Goal: Task Accomplishment & Management: Manage account settings

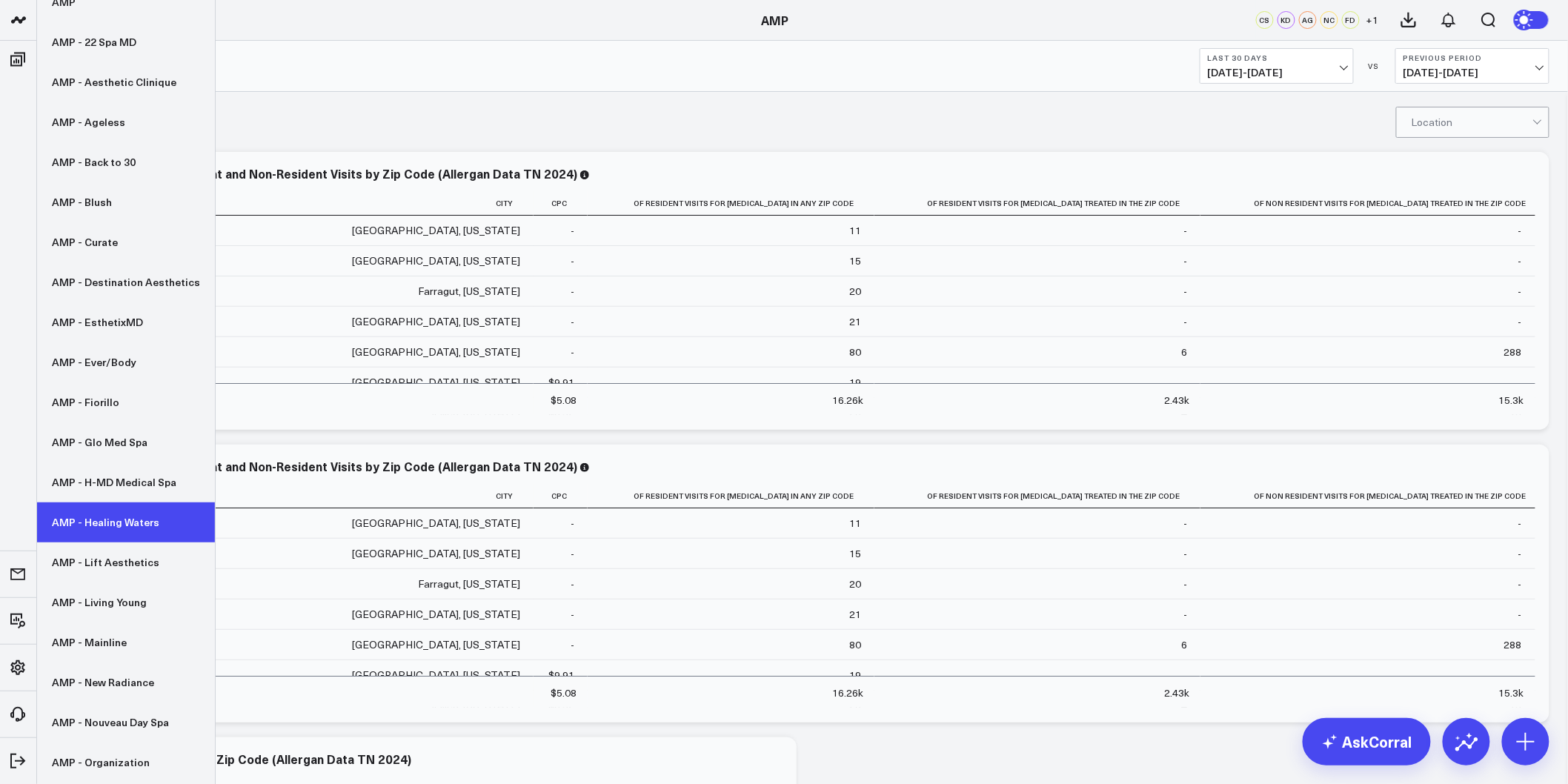
scroll to position [83, 0]
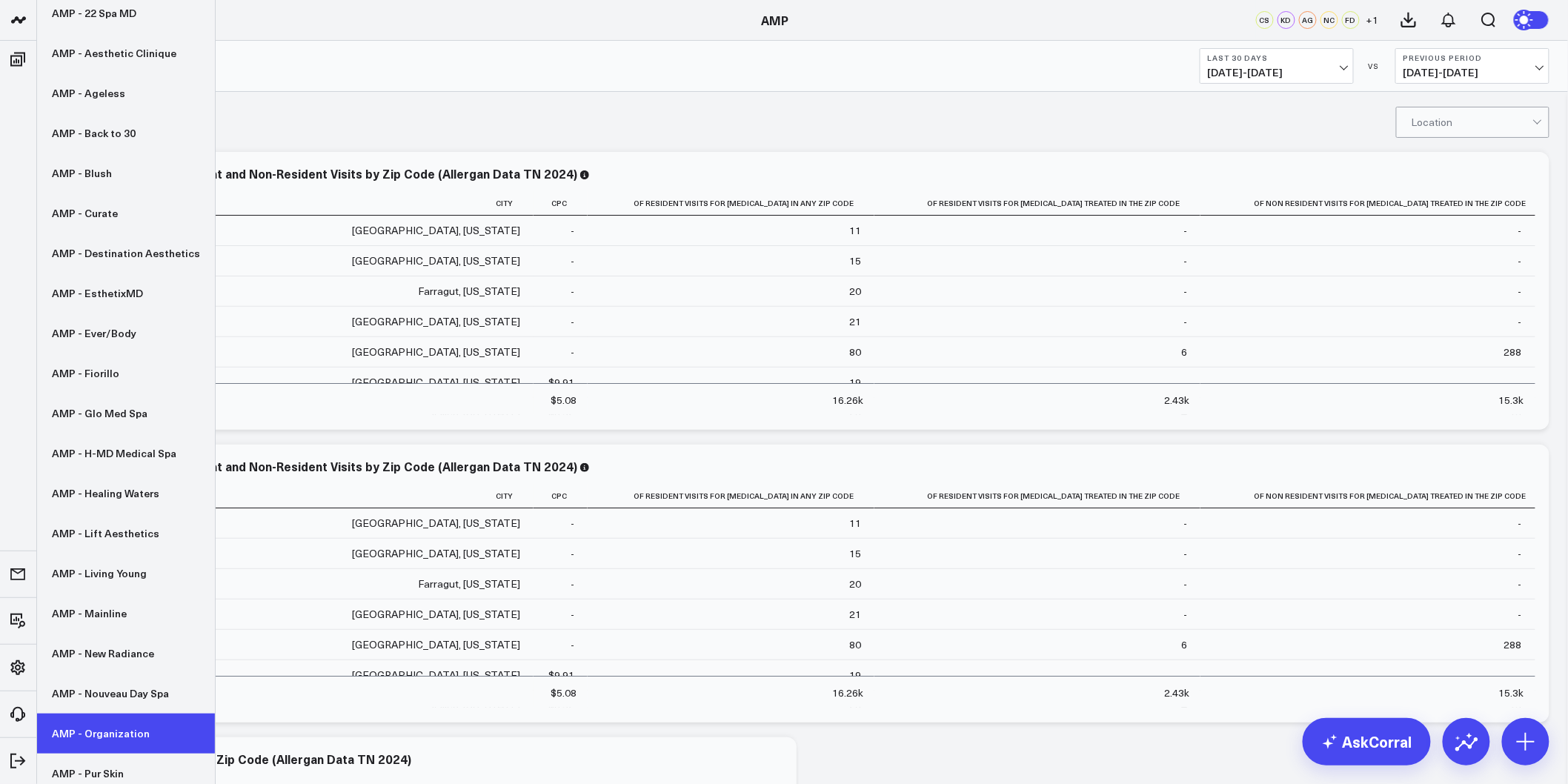
click at [116, 724] on link "AMP - Organization" at bounding box center [126, 734] width 177 height 40
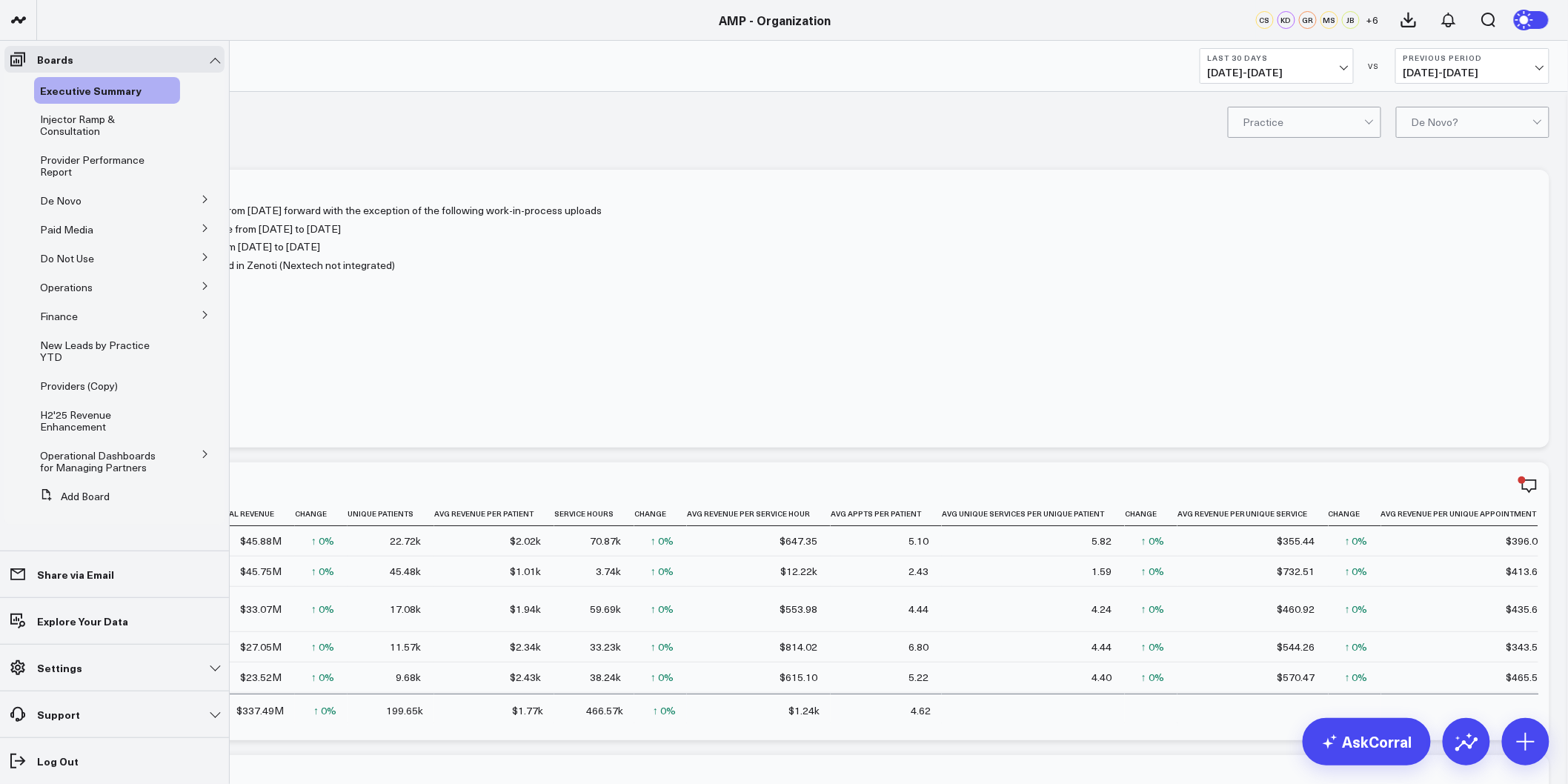
click at [209, 193] on button at bounding box center [205, 198] width 39 height 22
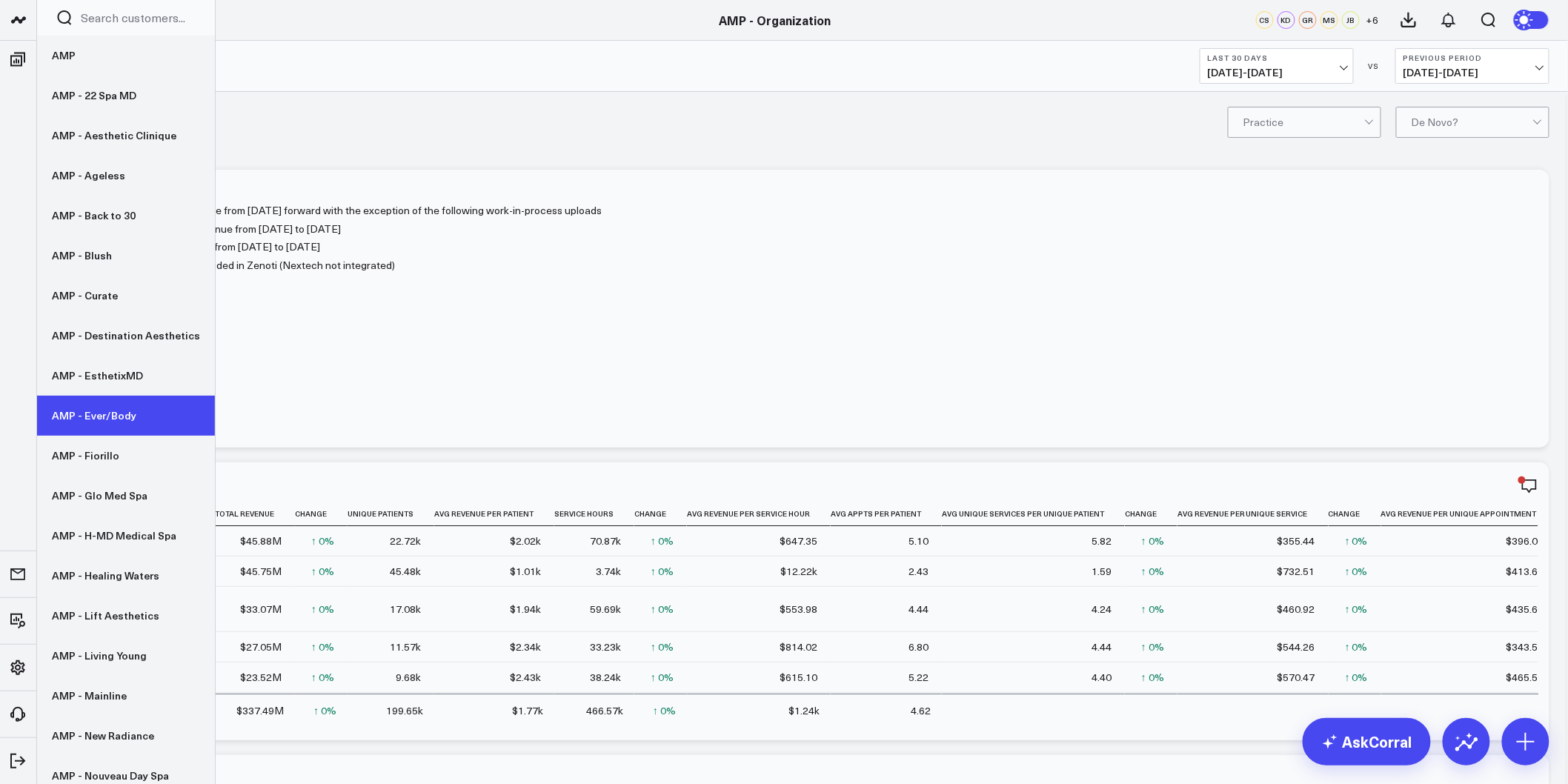
drag, startPoint x: 113, startPoint y: 380, endPoint x: 67, endPoint y: 415, distance: 57.8
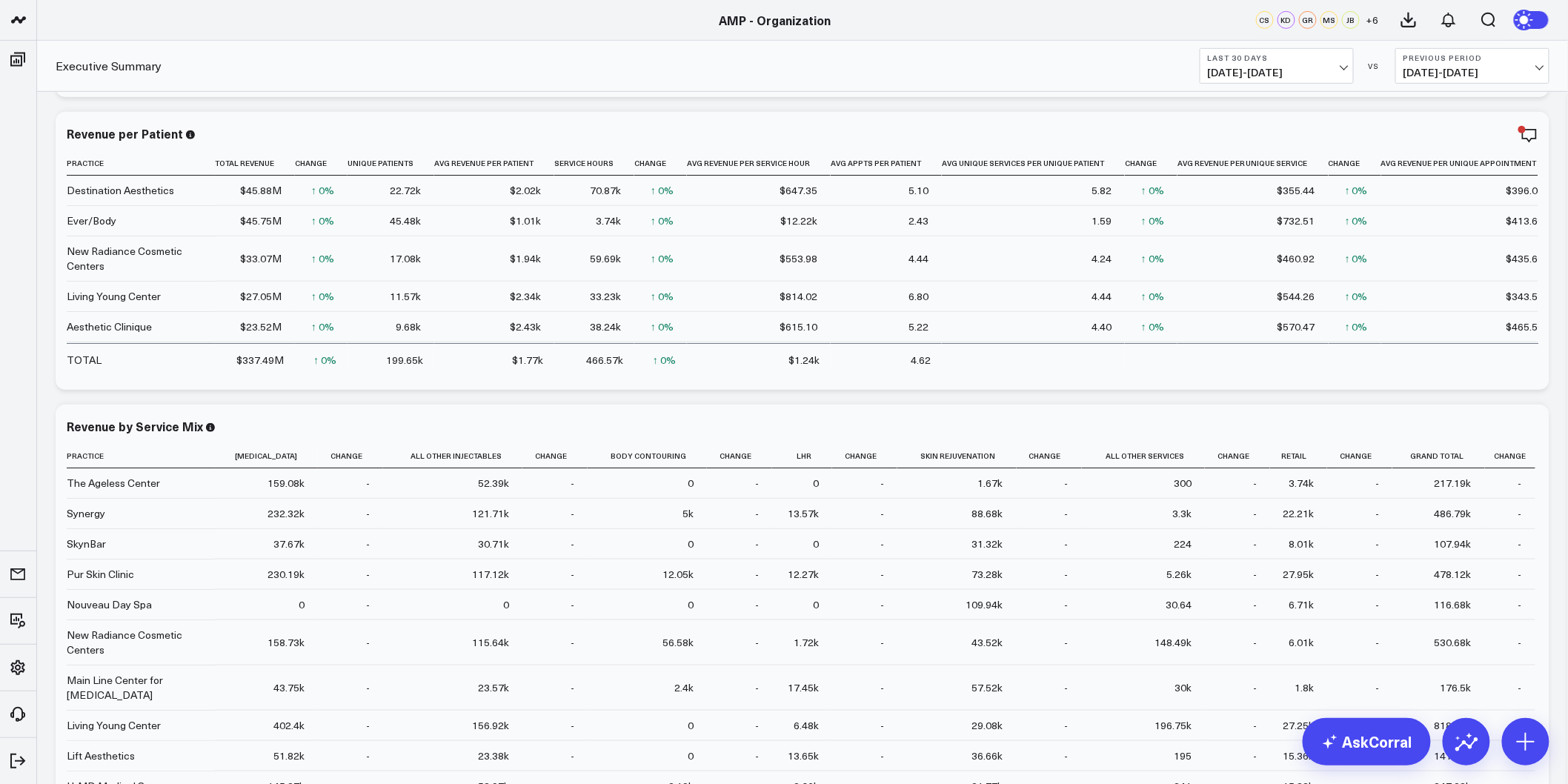
scroll to position [164, 0]
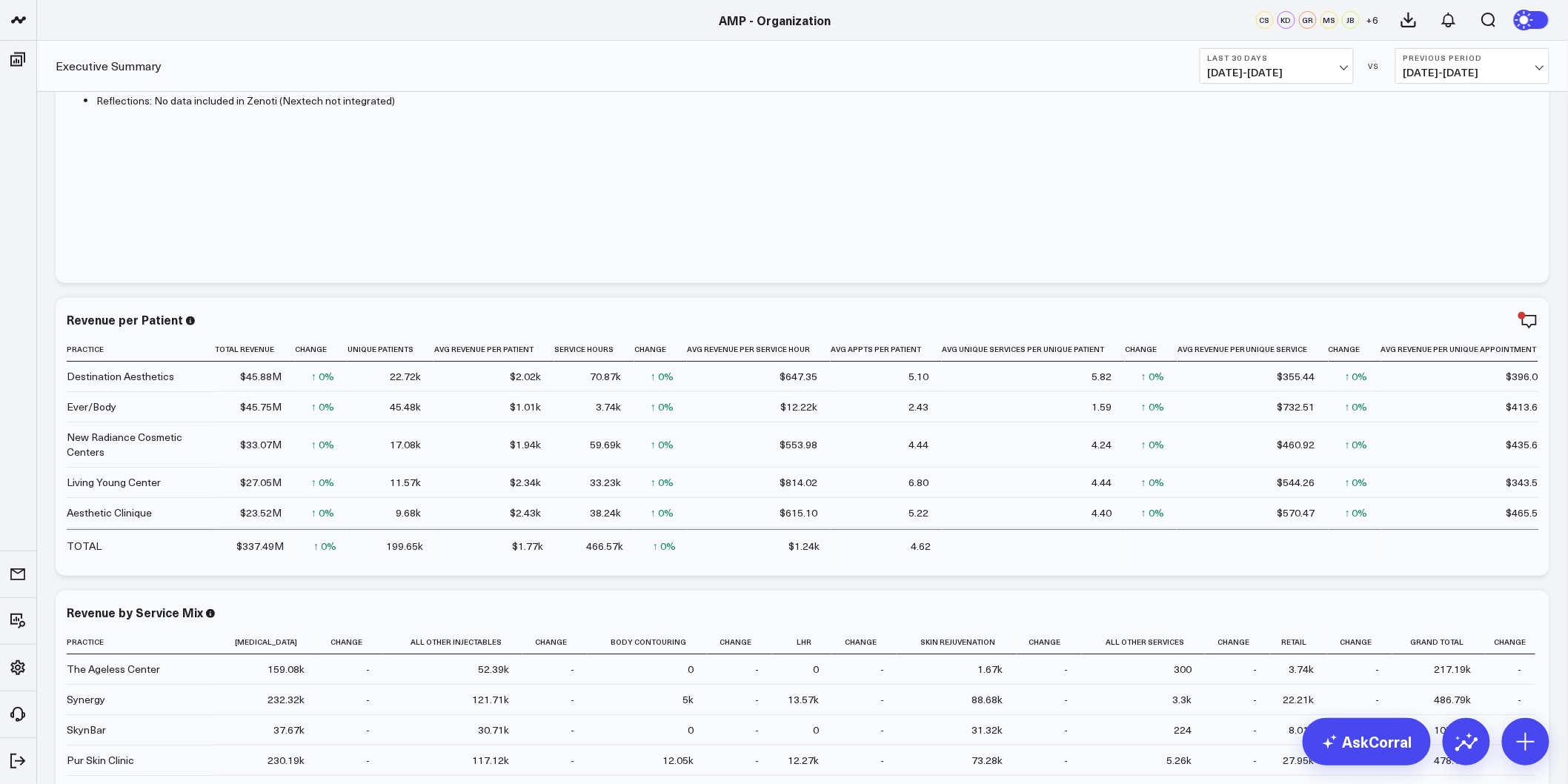
click at [1330, 57] on b "Last 30 Days" at bounding box center [1276, 58] width 138 height 9
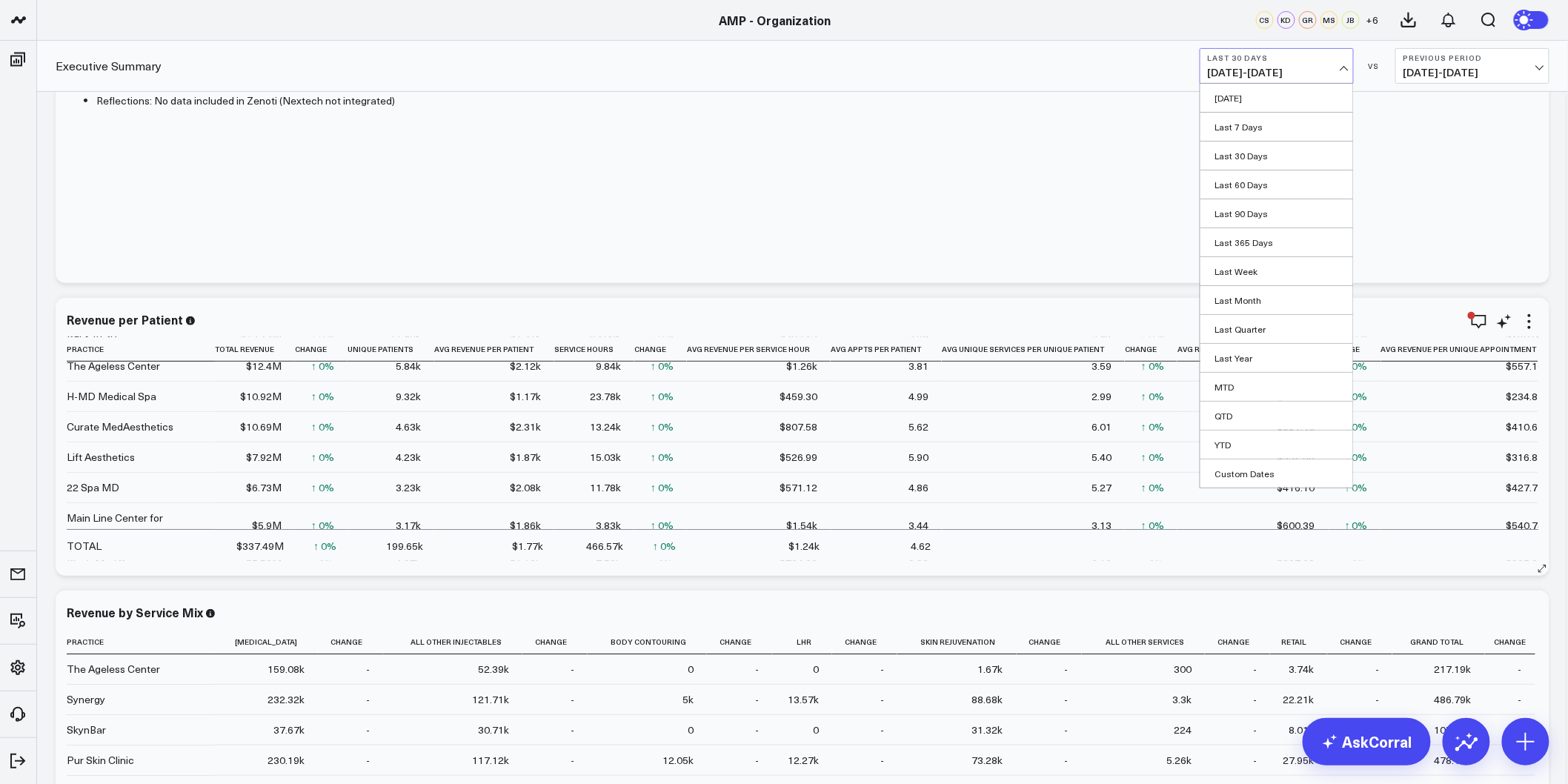
scroll to position [411, 0]
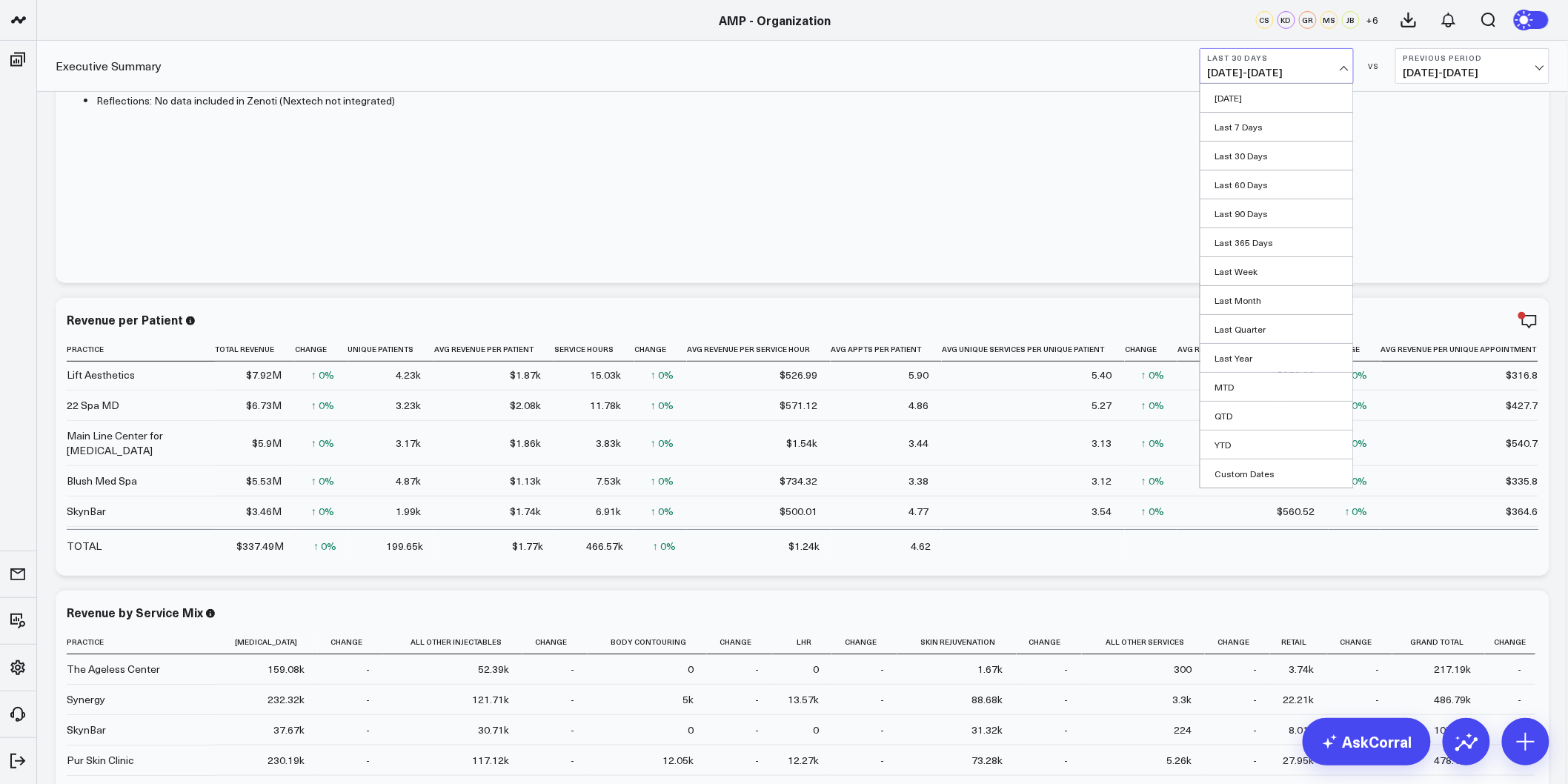
click at [1350, 65] on button "Last 30 Days 07/31/25 - 08/29/25" at bounding box center [1276, 66] width 154 height 35
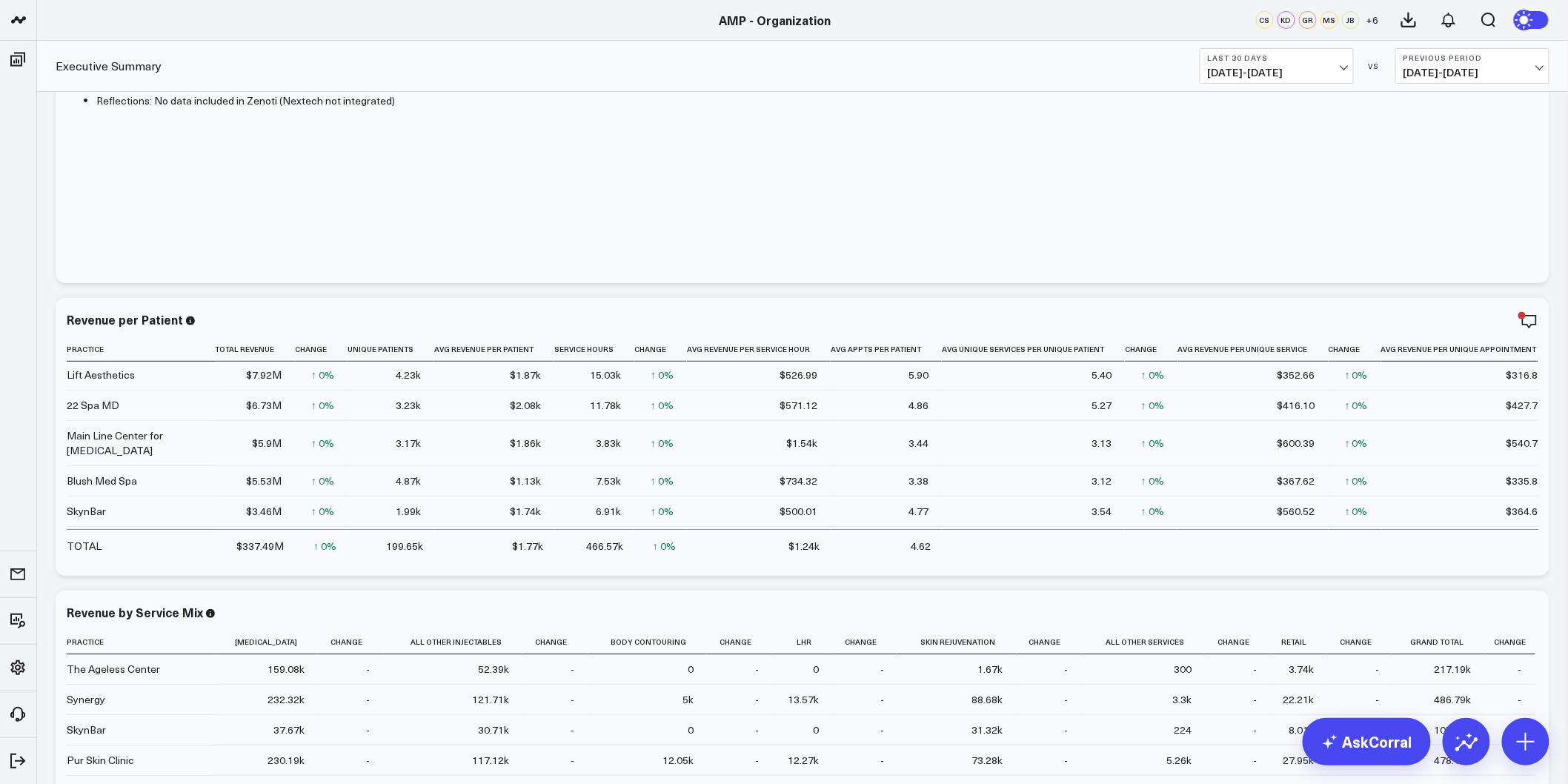
click at [1350, 65] on button "Last 30 Days 07/31/25 - 08/29/25" at bounding box center [1276, 66] width 154 height 35
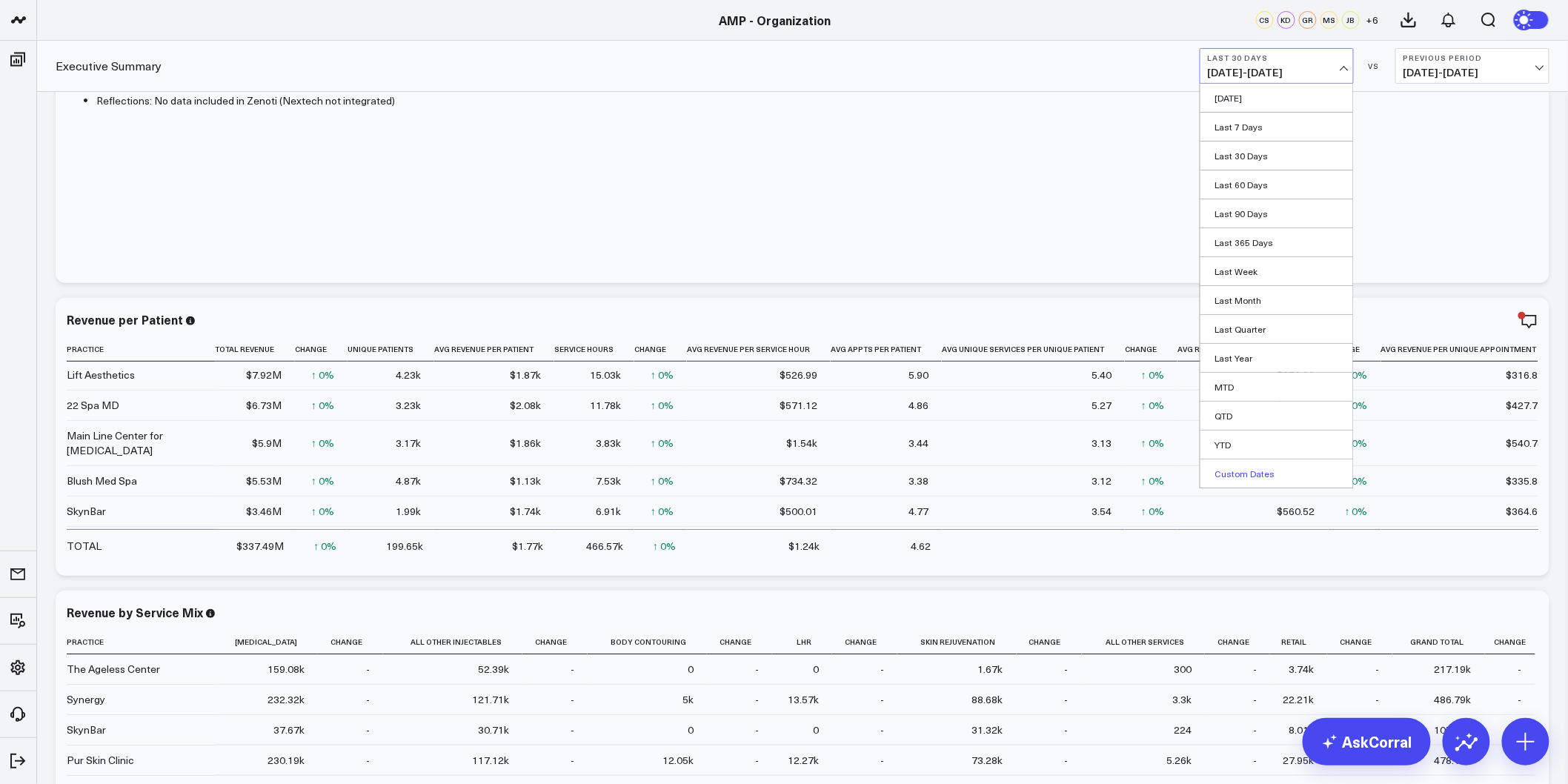
click at [1283, 471] on link "Custom Dates" at bounding box center [1276, 473] width 153 height 28
select select "7"
select select "2025"
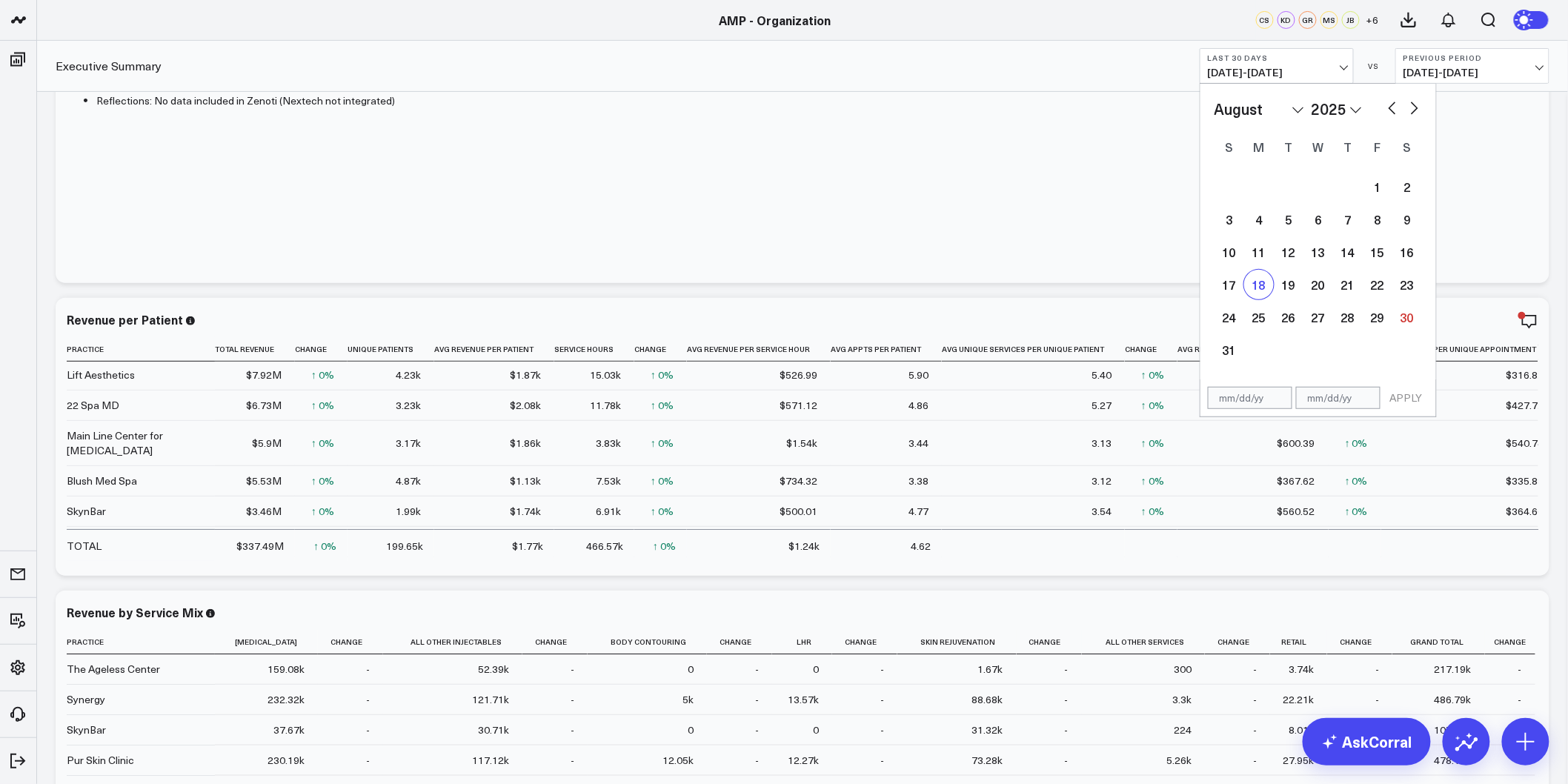
click at [1258, 285] on div "18" at bounding box center [1259, 284] width 29 height 29
type input "08/18/25"
select select "7"
select select "2025"
click at [1375, 315] on div "29" at bounding box center [1377, 317] width 29 height 29
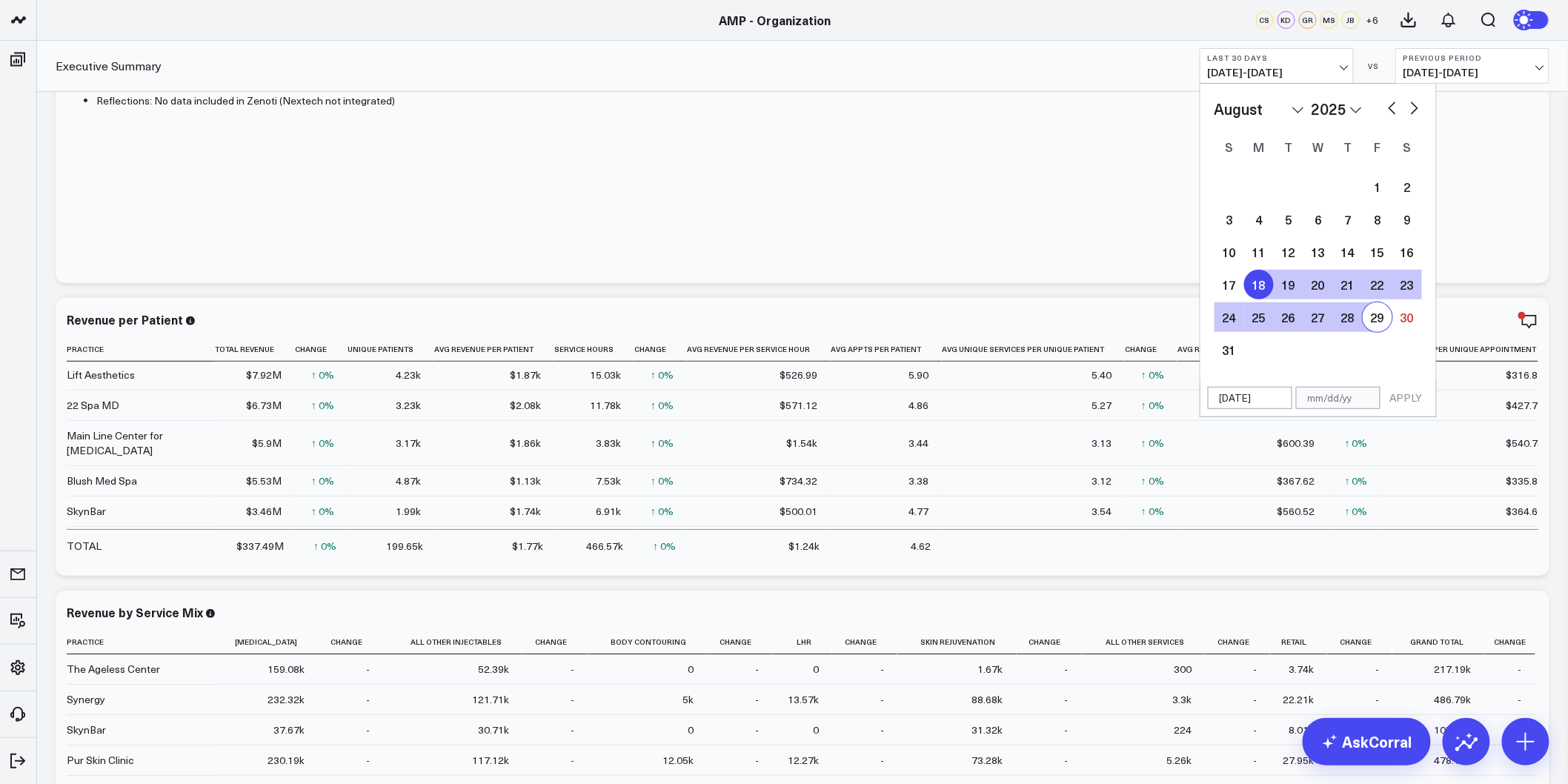
type input "[DATE]"
select select "7"
select select "2025"
click at [1414, 402] on button "APPLY" at bounding box center [1406, 397] width 45 height 22
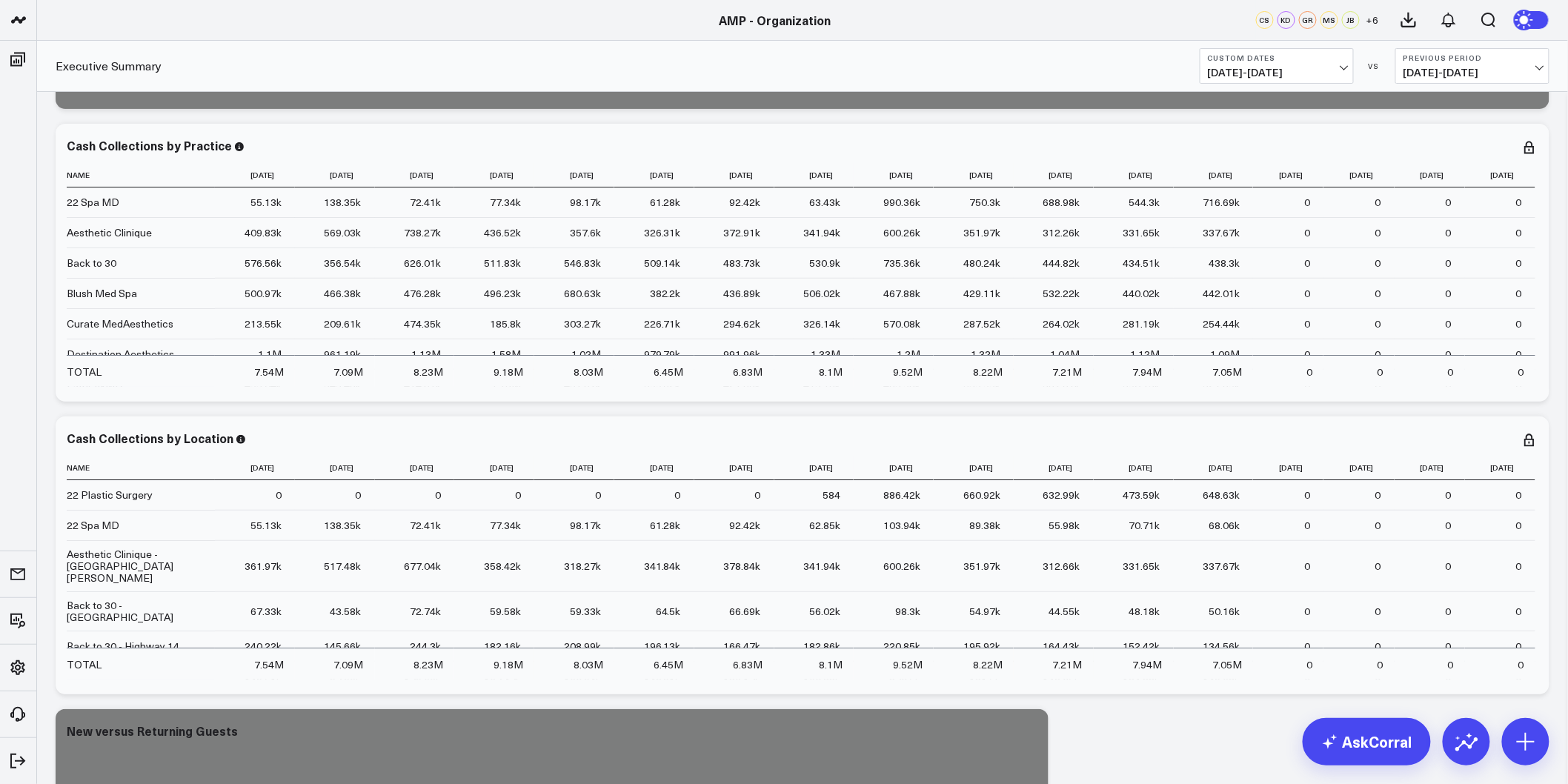
scroll to position [2469, 0]
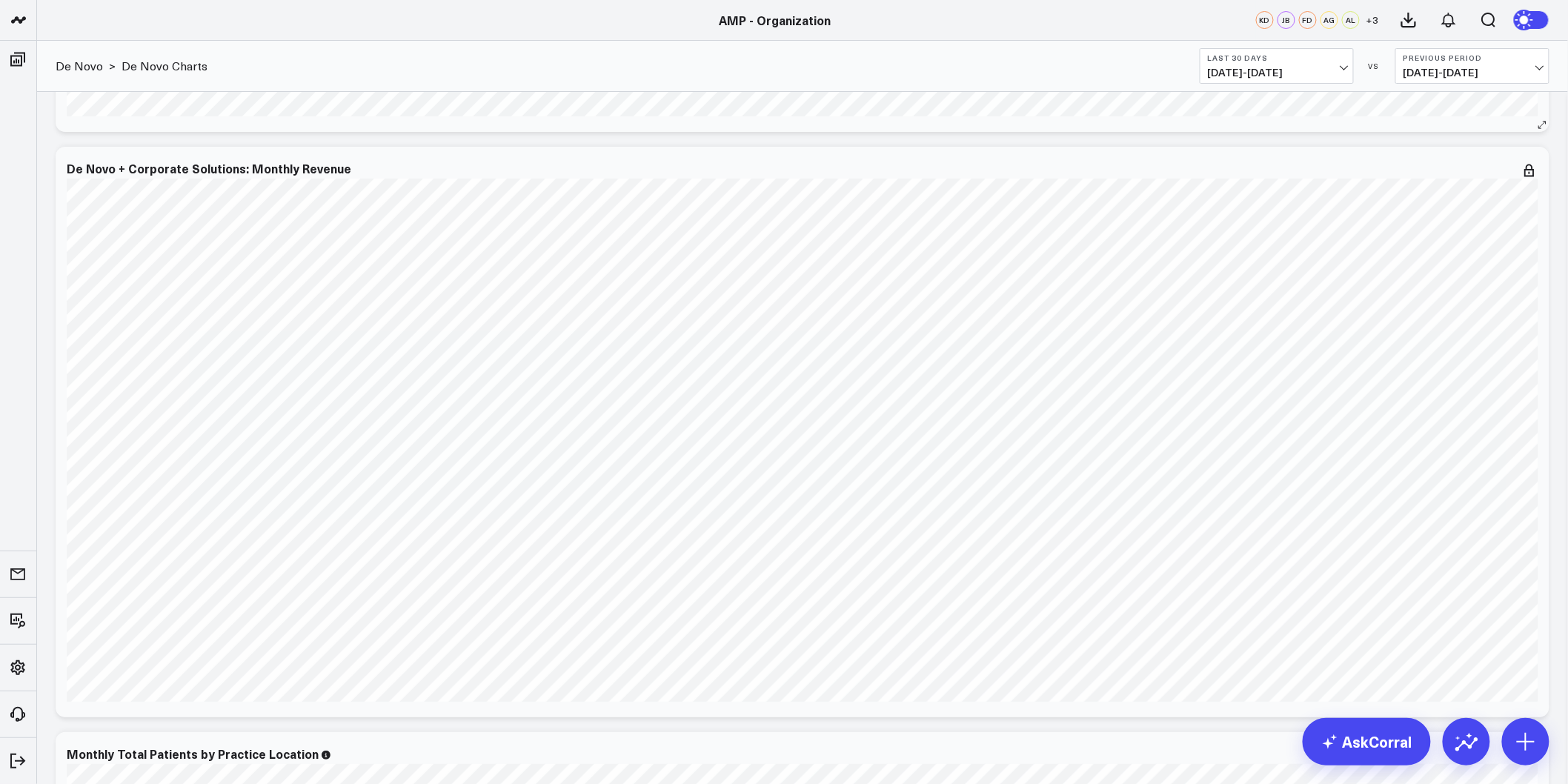
scroll to position [2222, 0]
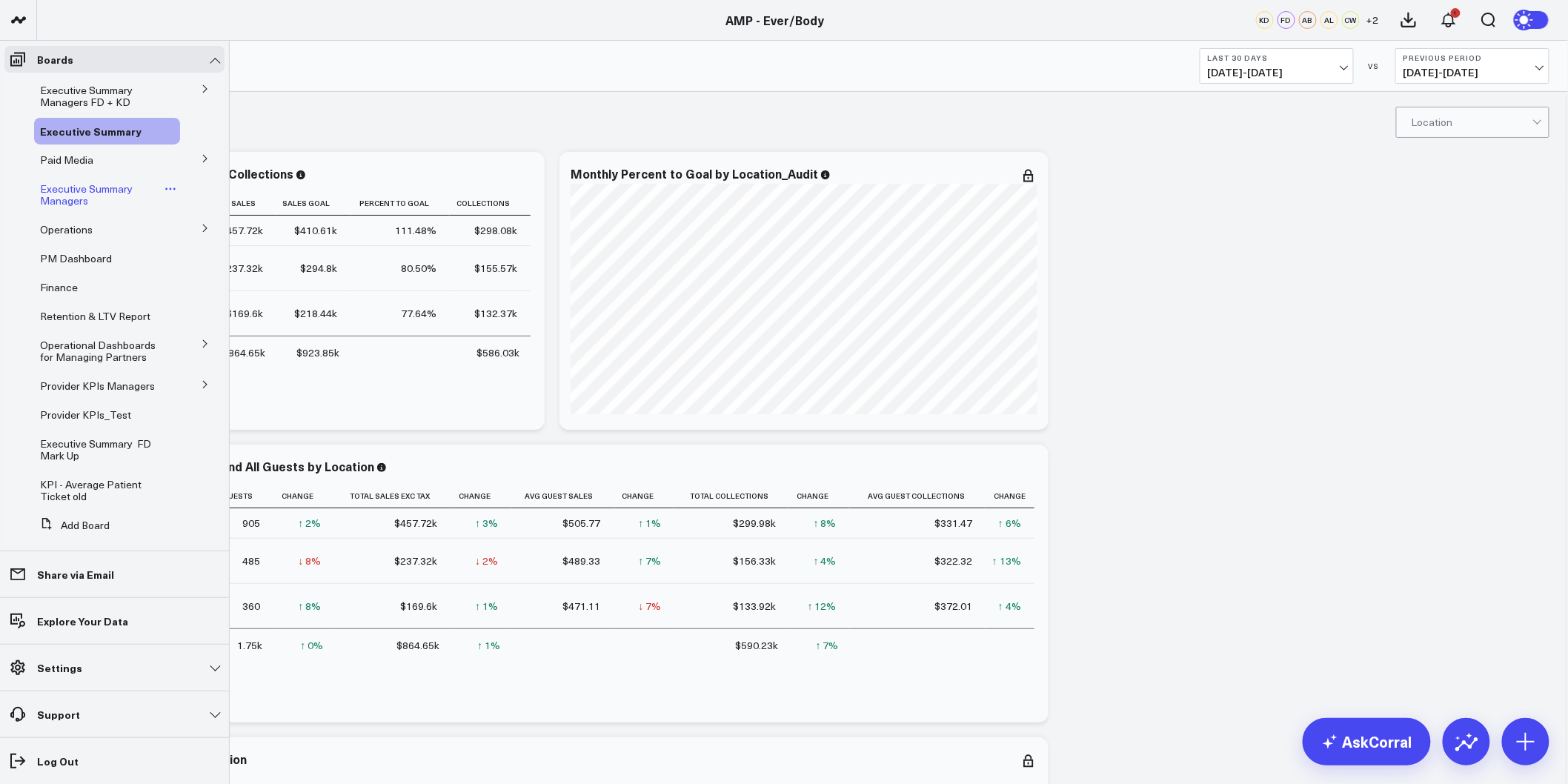
click at [70, 201] on span "Executive Summary Managers" at bounding box center [86, 194] width 93 height 26
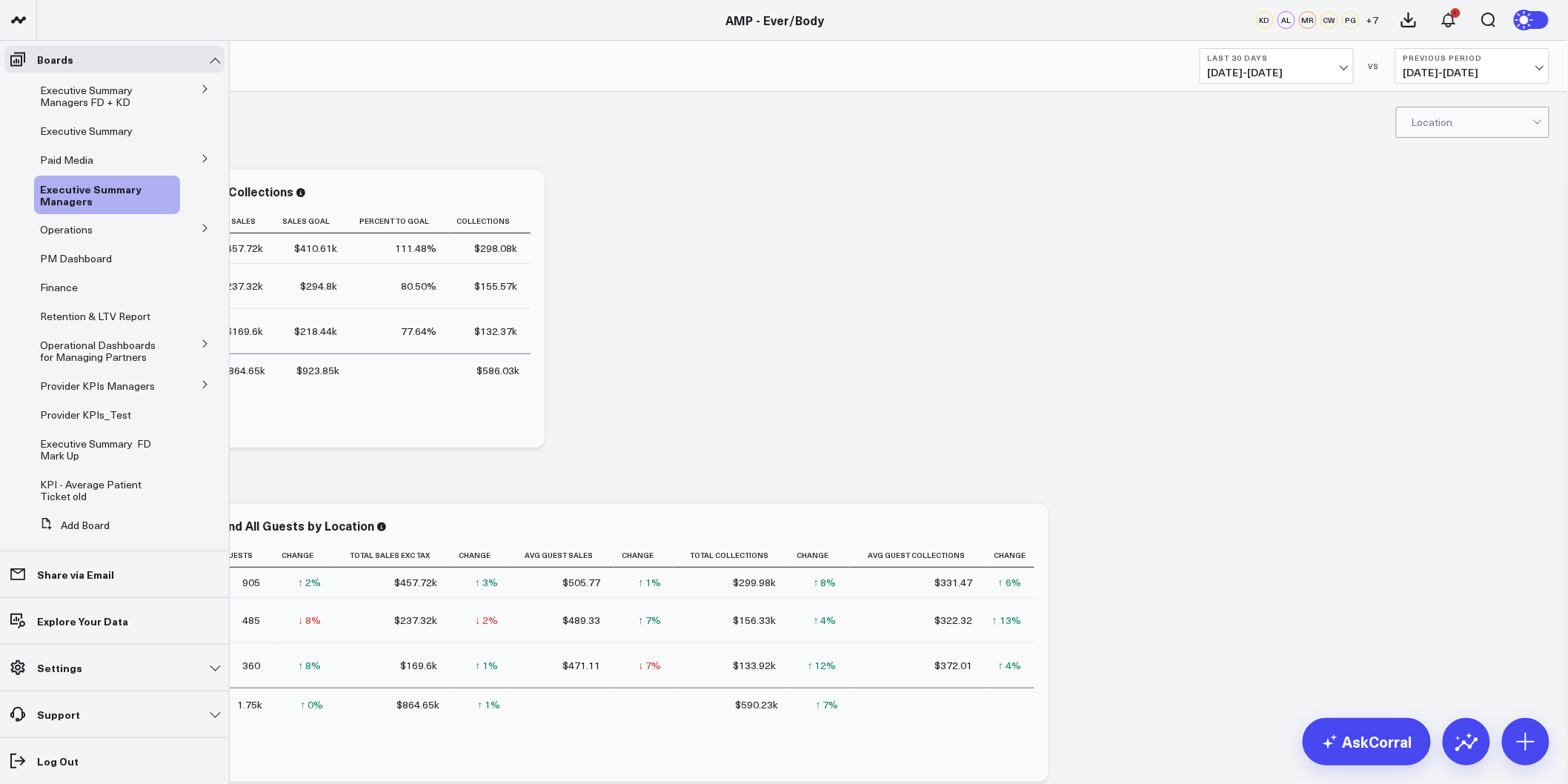
click at [201, 387] on icon at bounding box center [205, 385] width 9 height 9
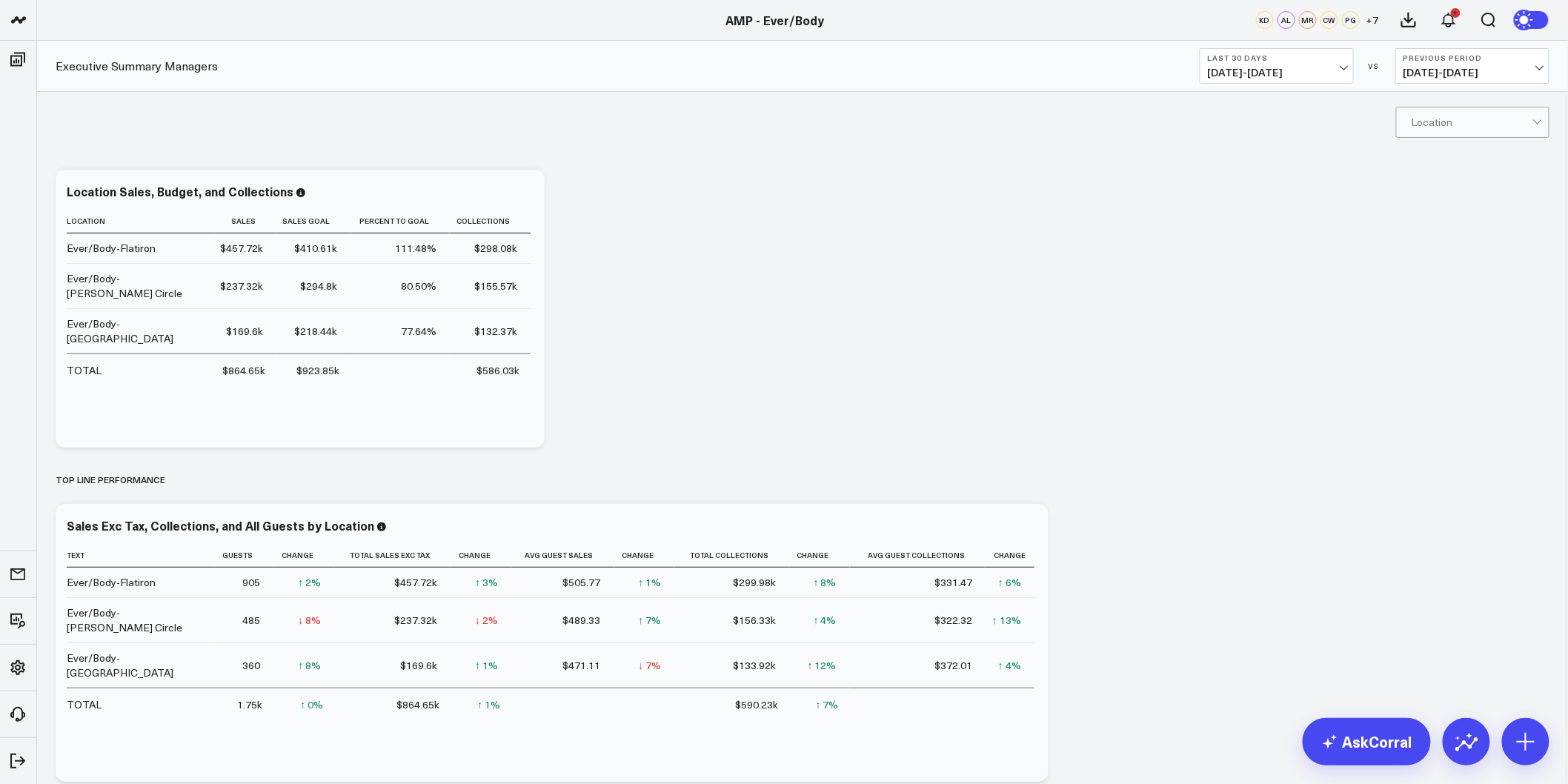
click at [1303, 79] on button "Last 30 Days 07/31/25 - 08/29/25" at bounding box center [1276, 66] width 154 height 35
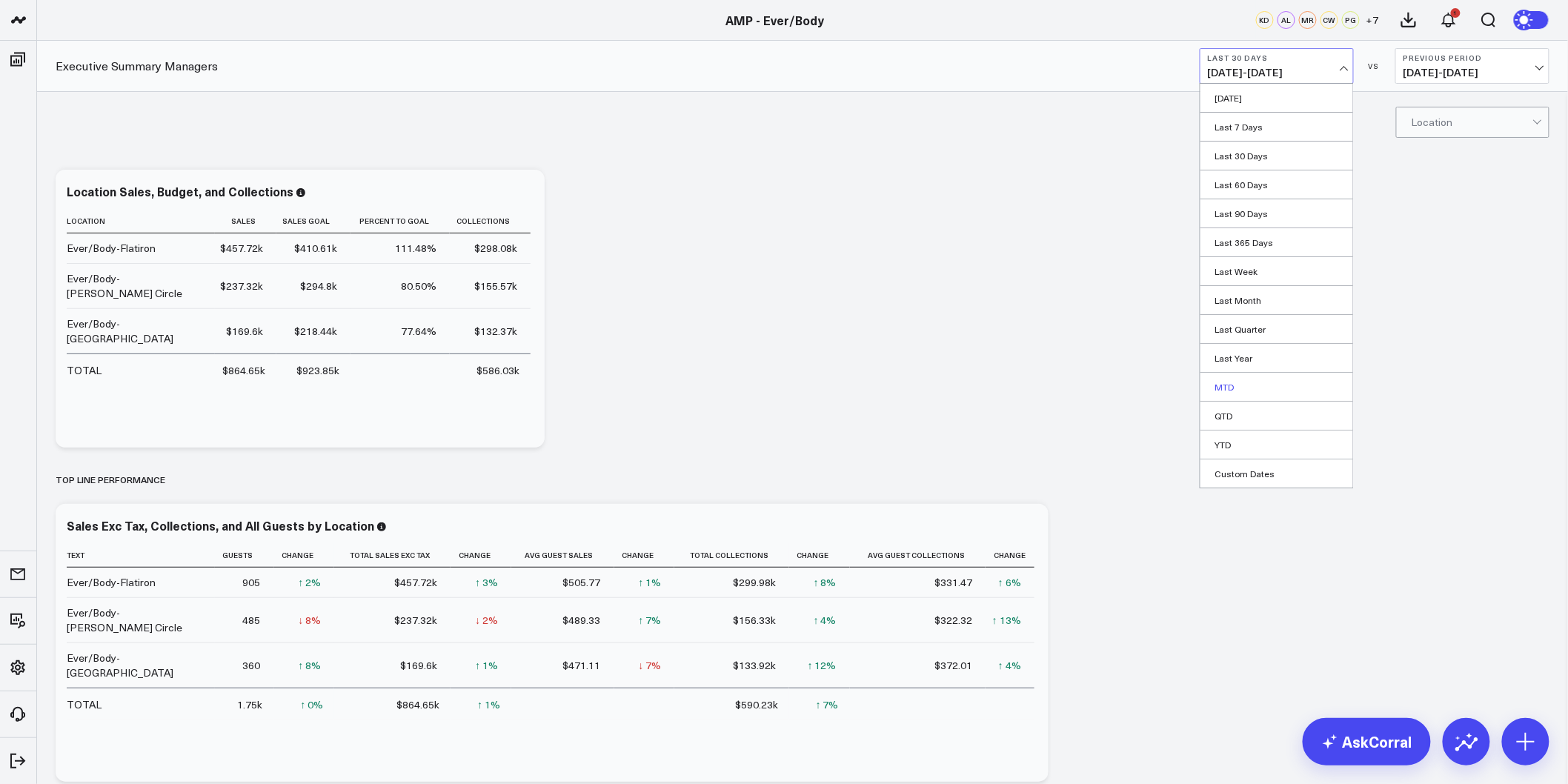
click at [1228, 387] on link "MTD" at bounding box center [1276, 387] width 153 height 28
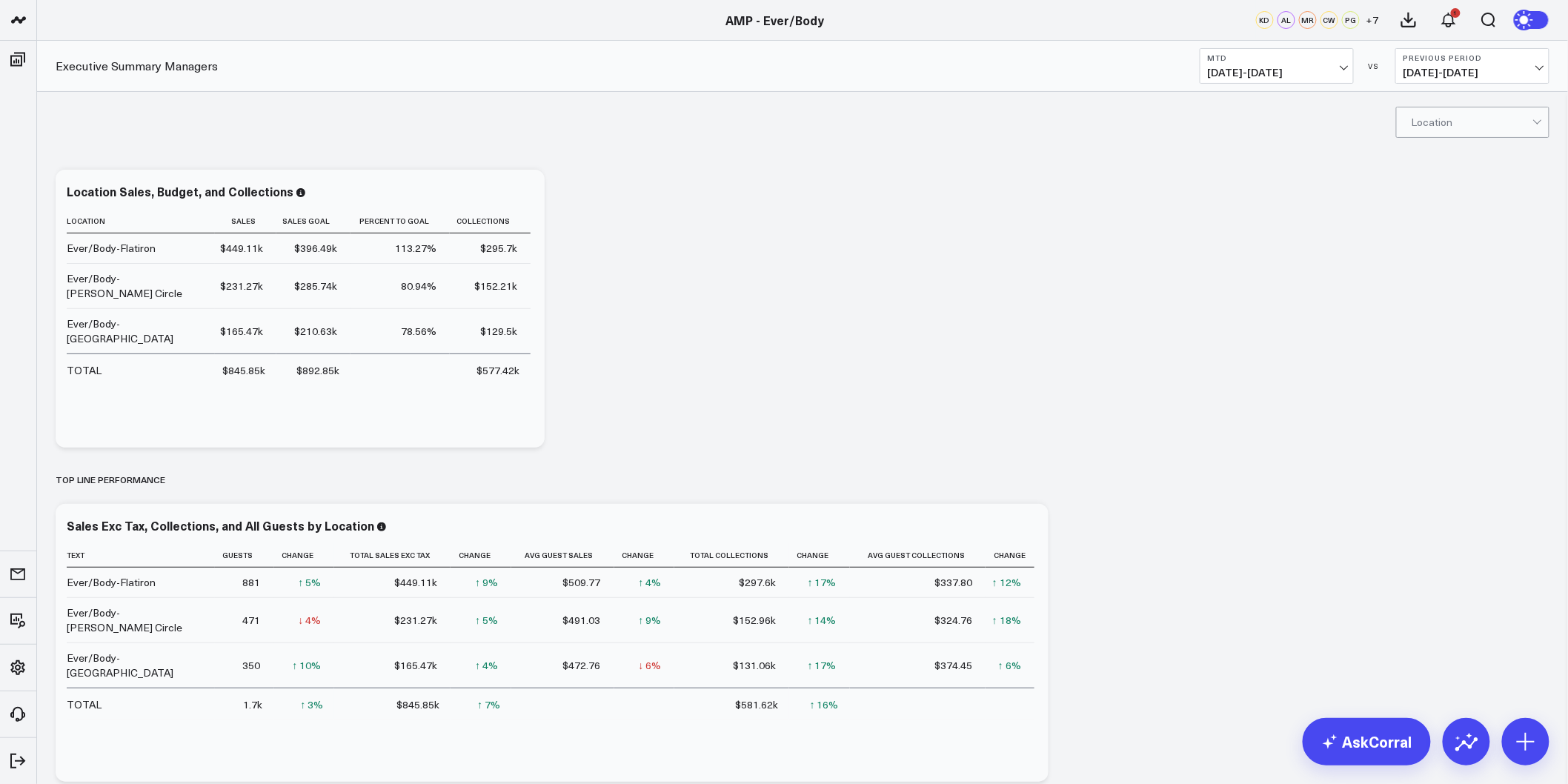
click at [1288, 67] on span "08/01/25 - 08/29/25" at bounding box center [1276, 72] width 138 height 12
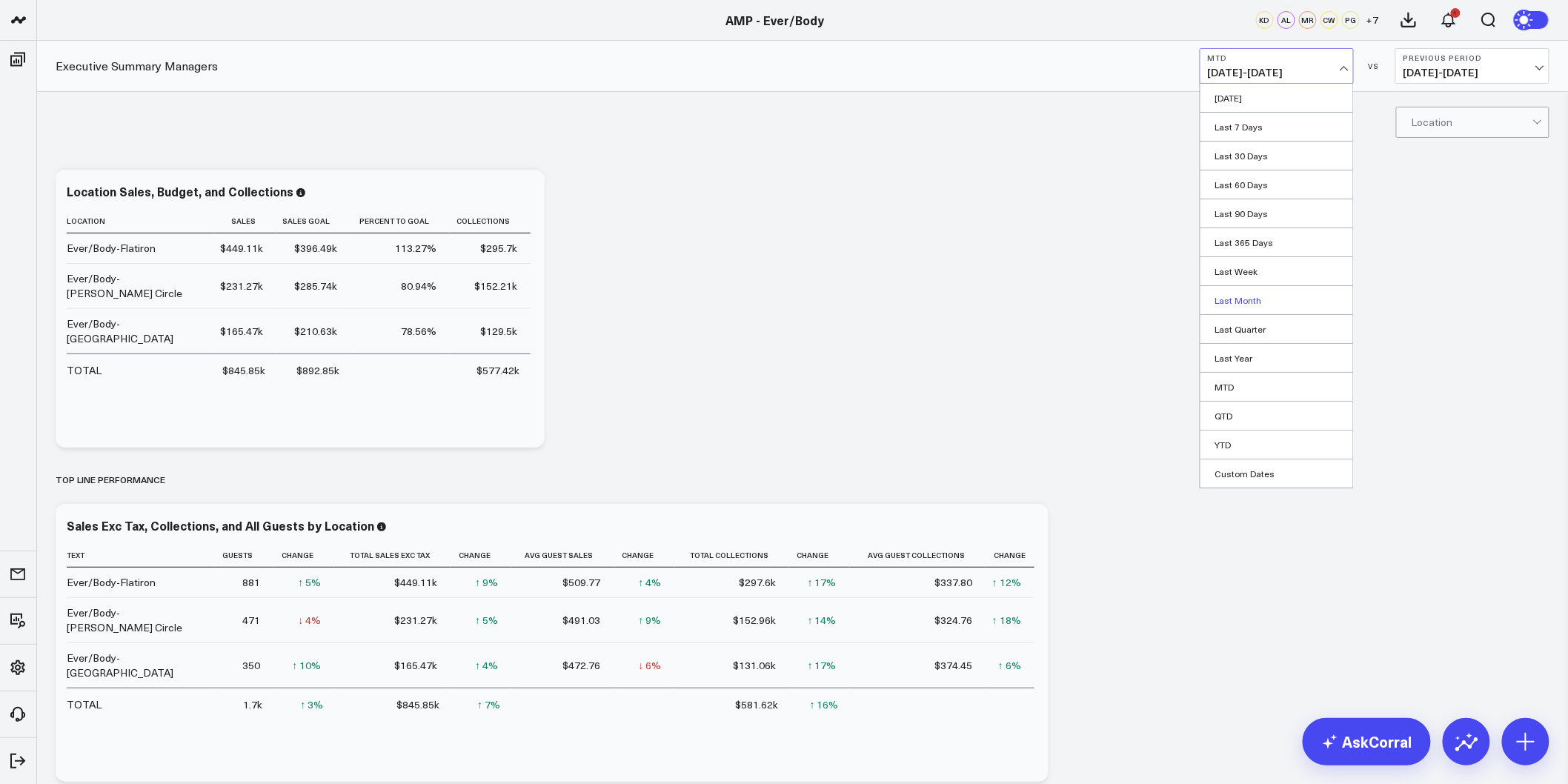
click at [1247, 301] on link "Last Month" at bounding box center [1276, 300] width 153 height 28
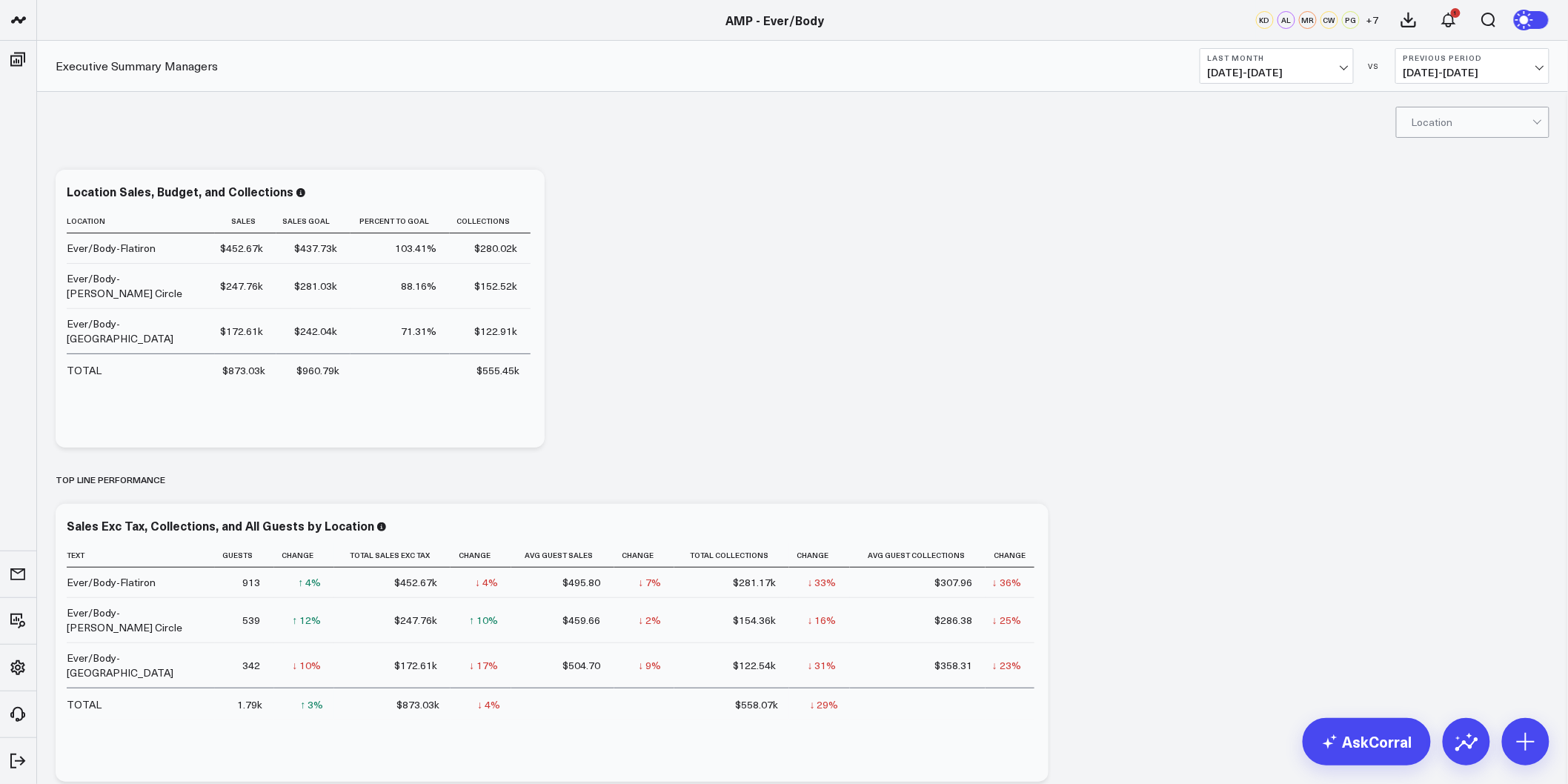
click at [1338, 72] on span "07/01/25 - 07/31/25" at bounding box center [1276, 72] width 138 height 12
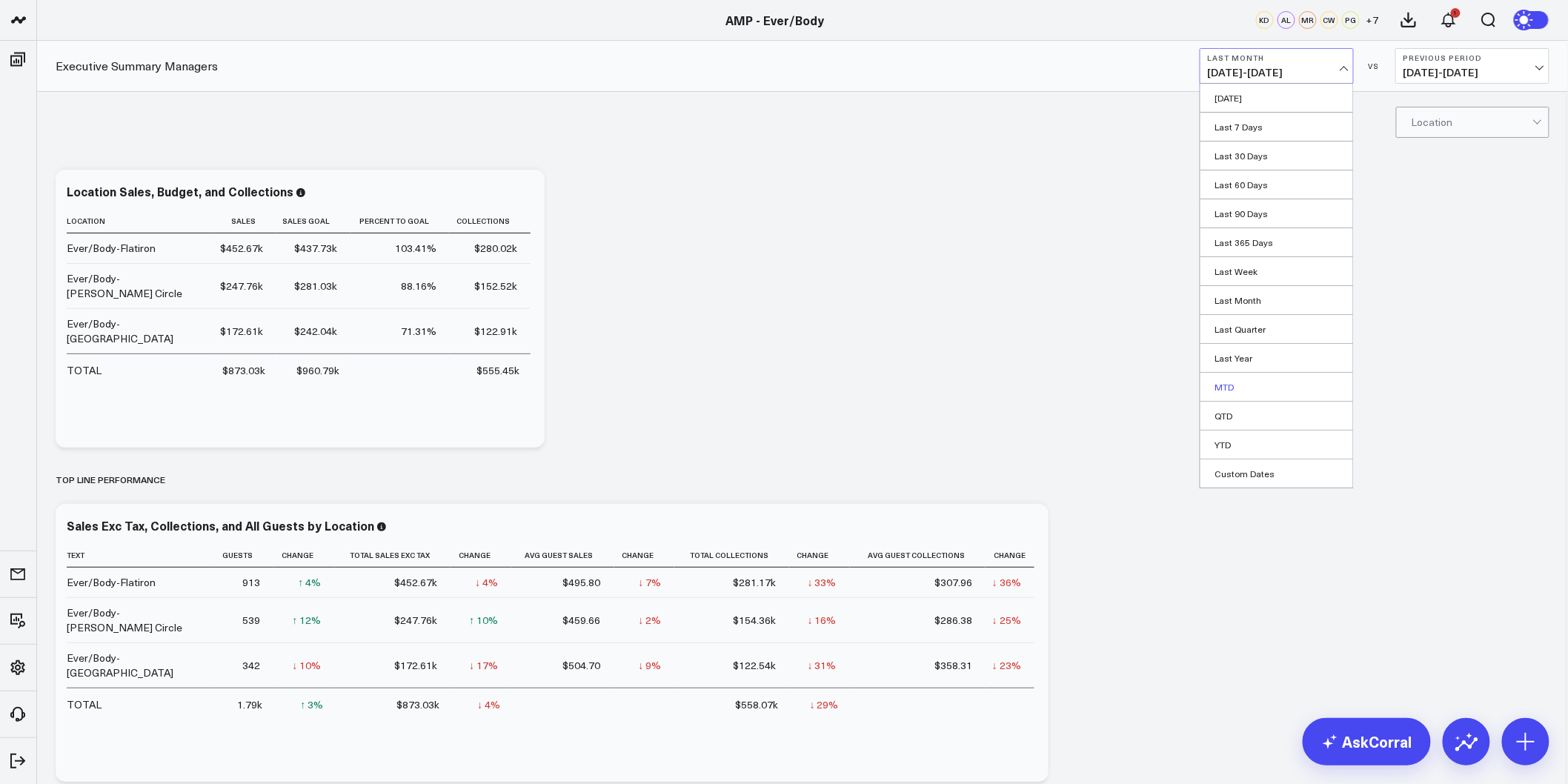
click at [1242, 385] on link "MTD" at bounding box center [1276, 387] width 153 height 28
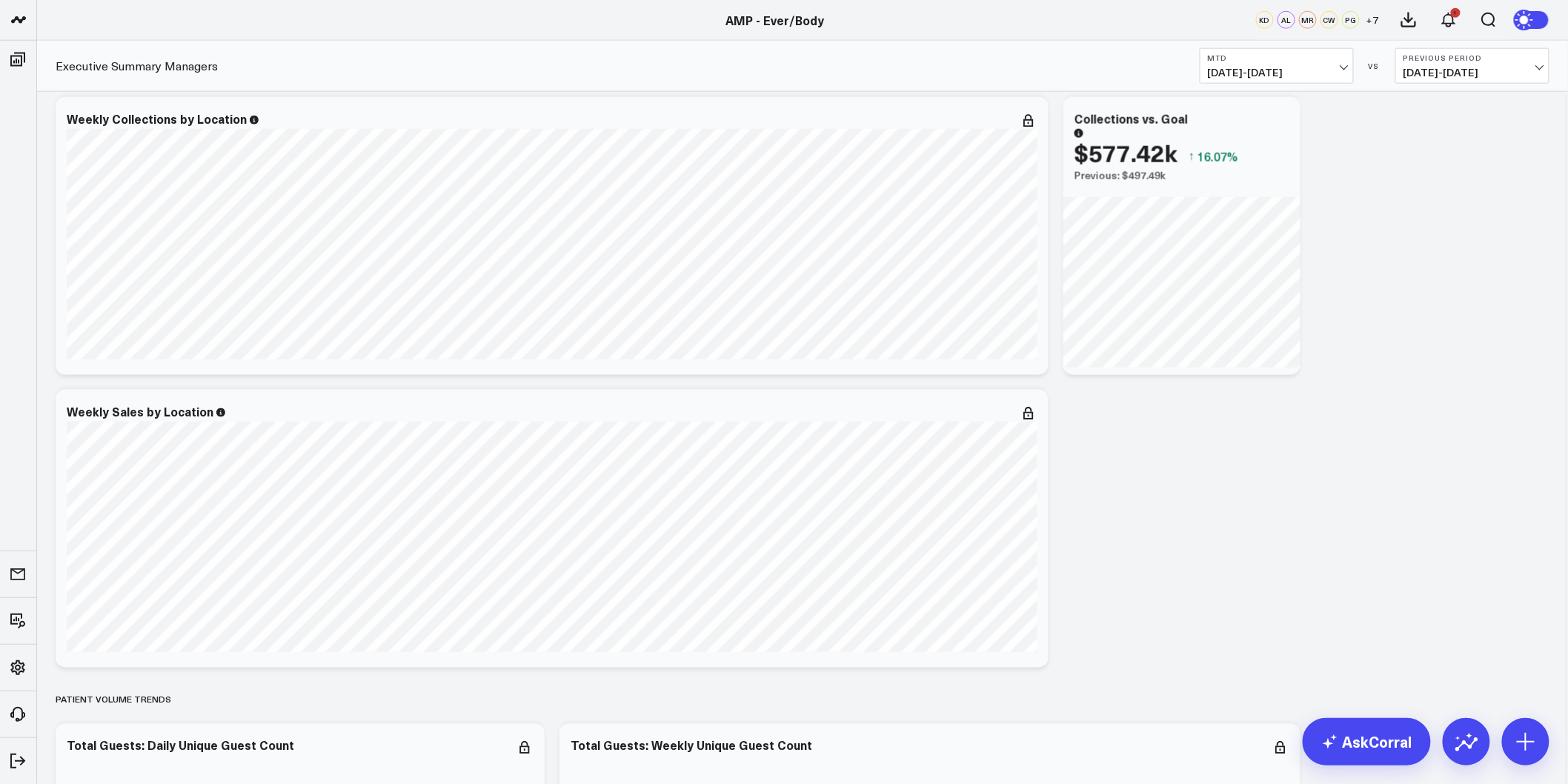
scroll to position [658, 0]
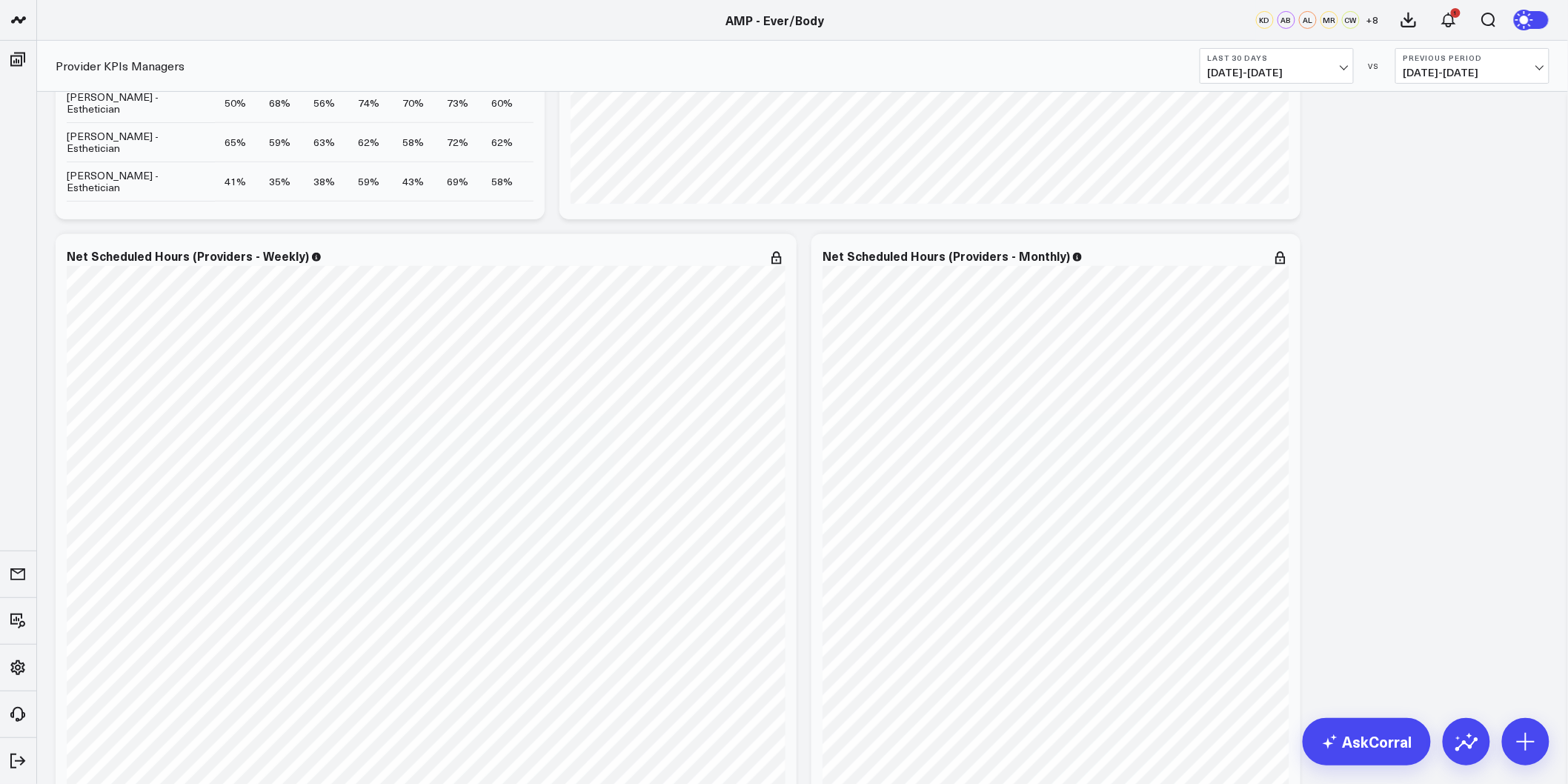
scroll to position [2634, 0]
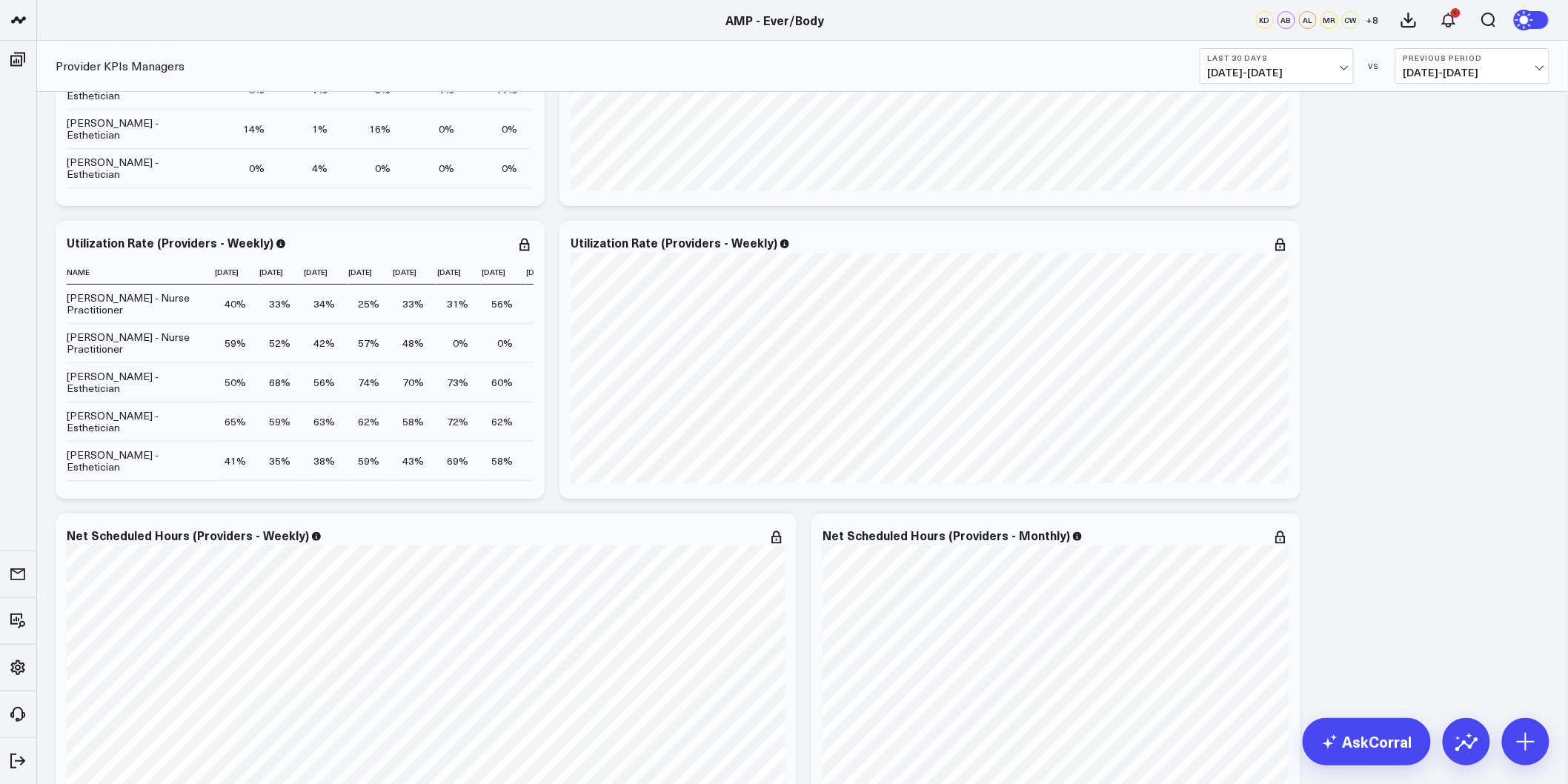
drag, startPoint x: 1347, startPoint y: 521, endPoint x: 1311, endPoint y: 358, distance: 166.9
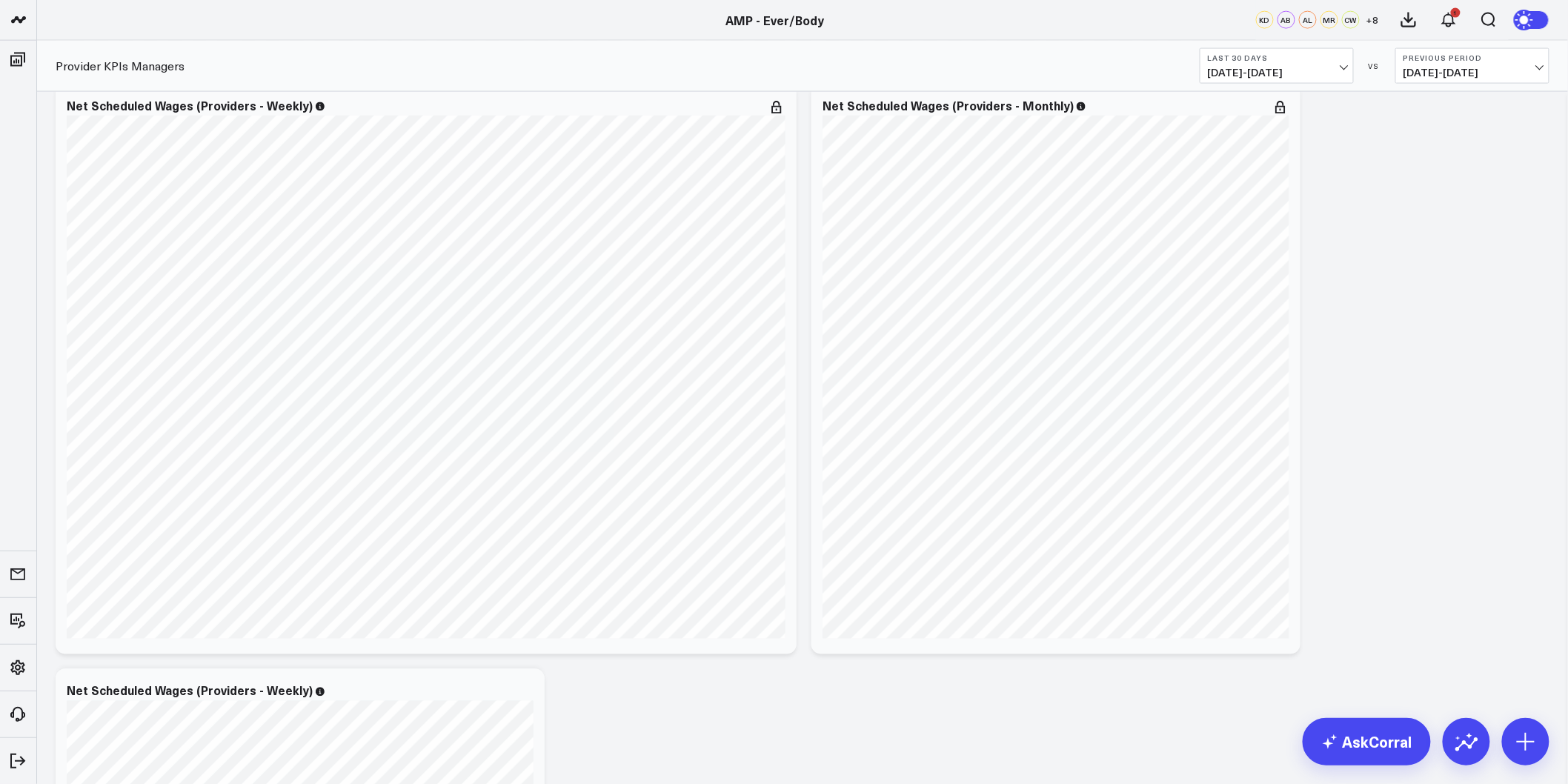
scroll to position [3617, 0]
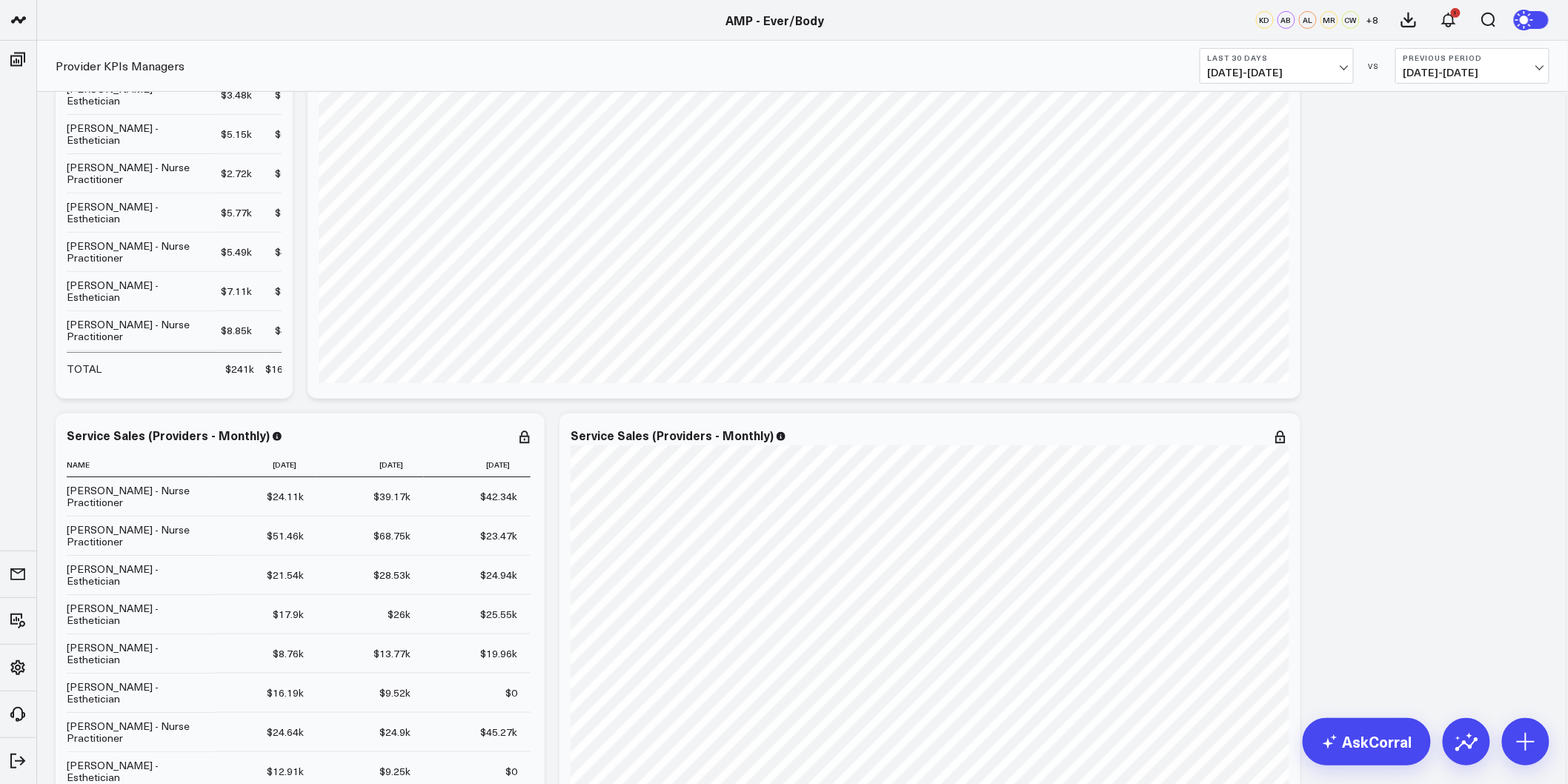
scroll to position [0, 0]
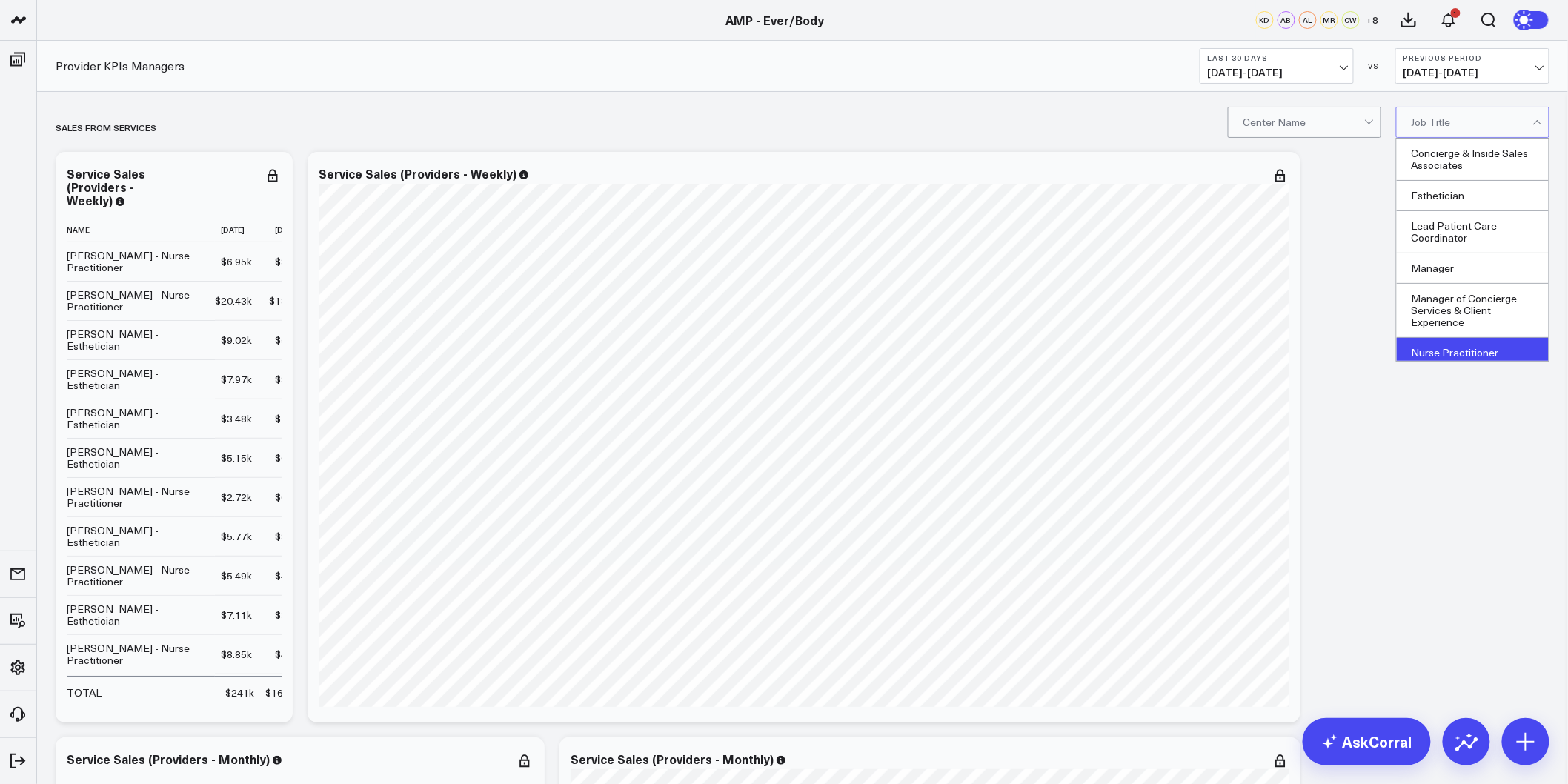
click at [1431, 352] on div "Nurse Practitioner" at bounding box center [1472, 353] width 152 height 30
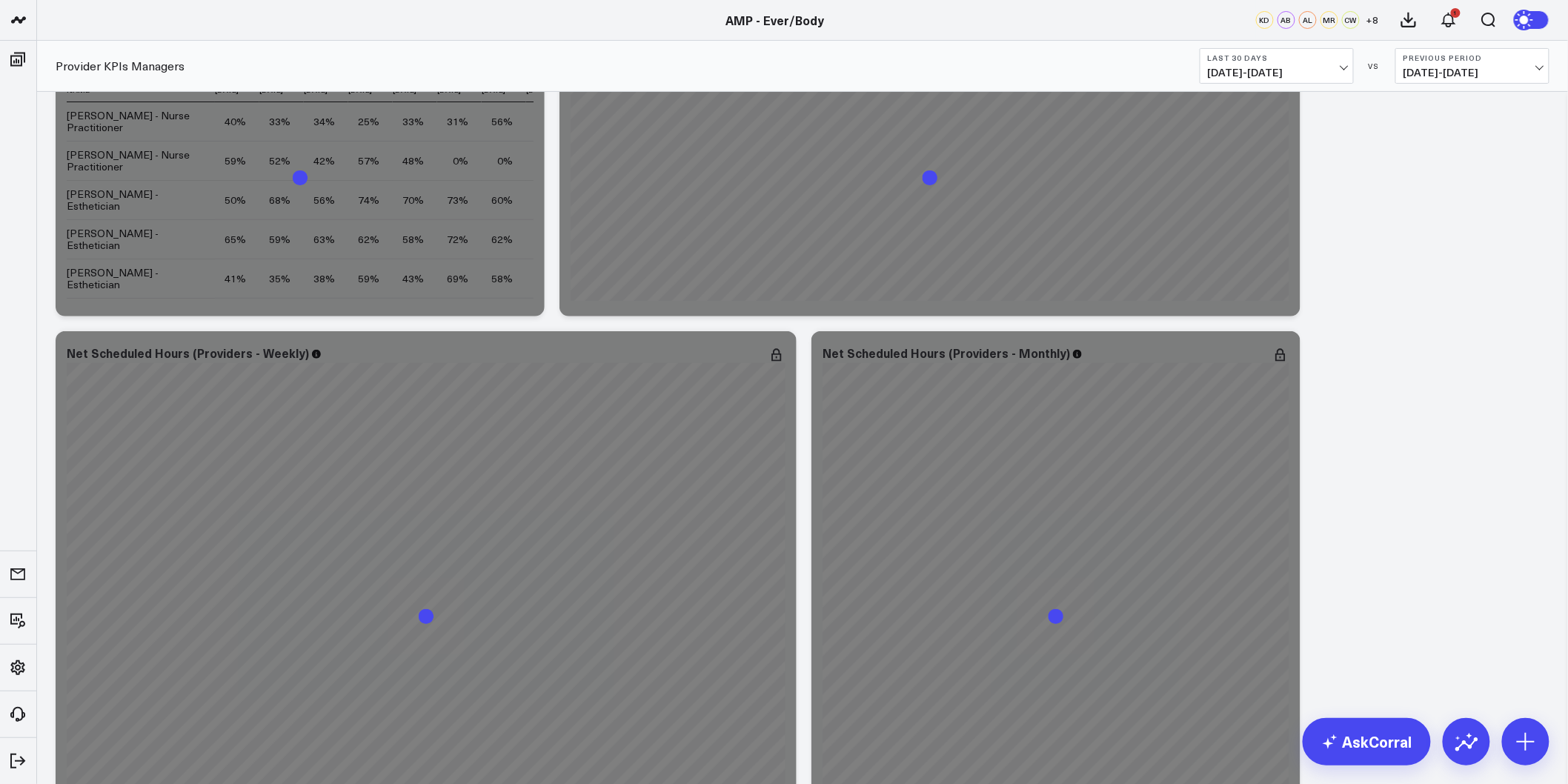
scroll to position [2551, 0]
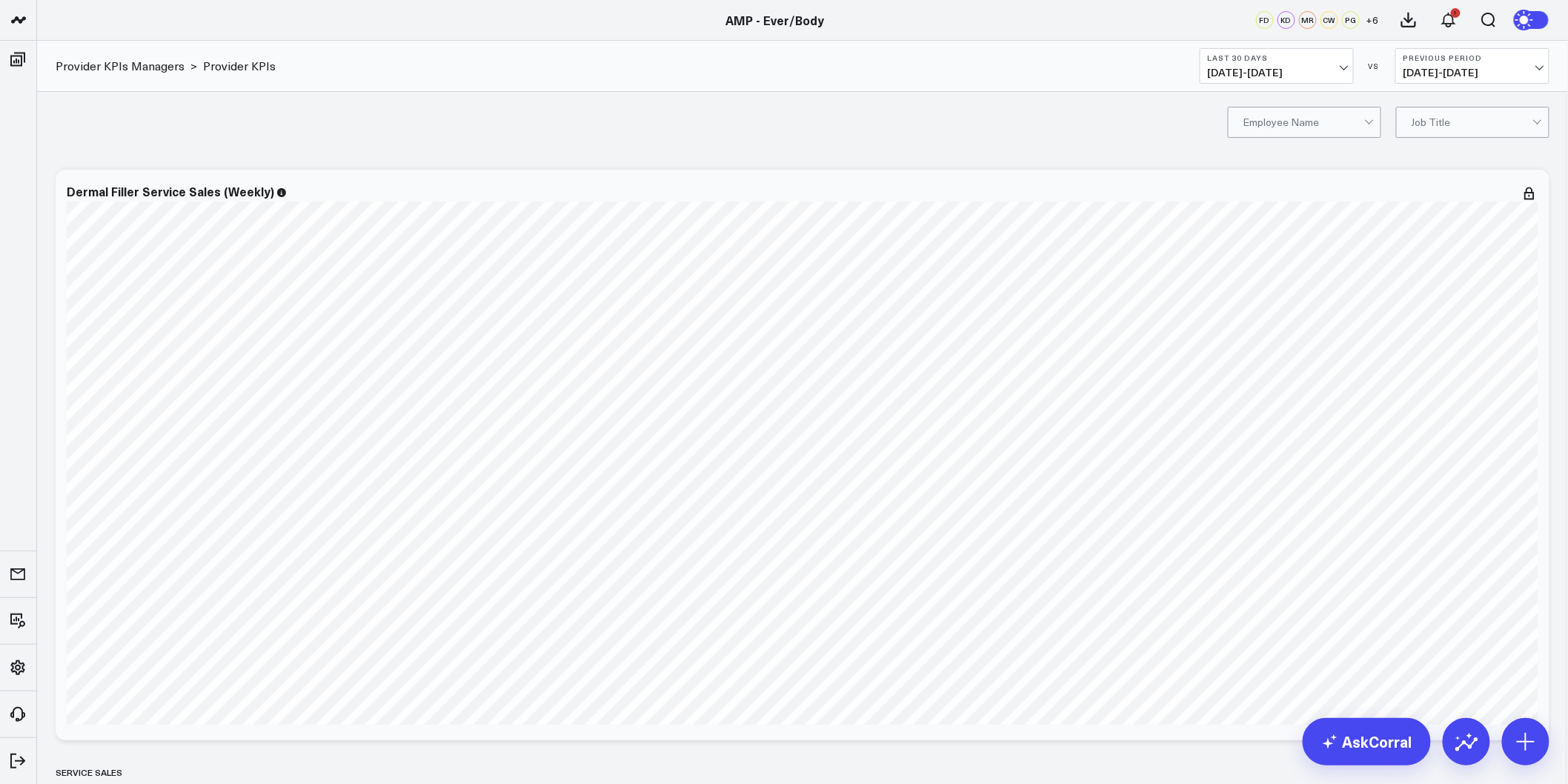
click at [1523, 24] on icon at bounding box center [1526, 19] width 11 height 11
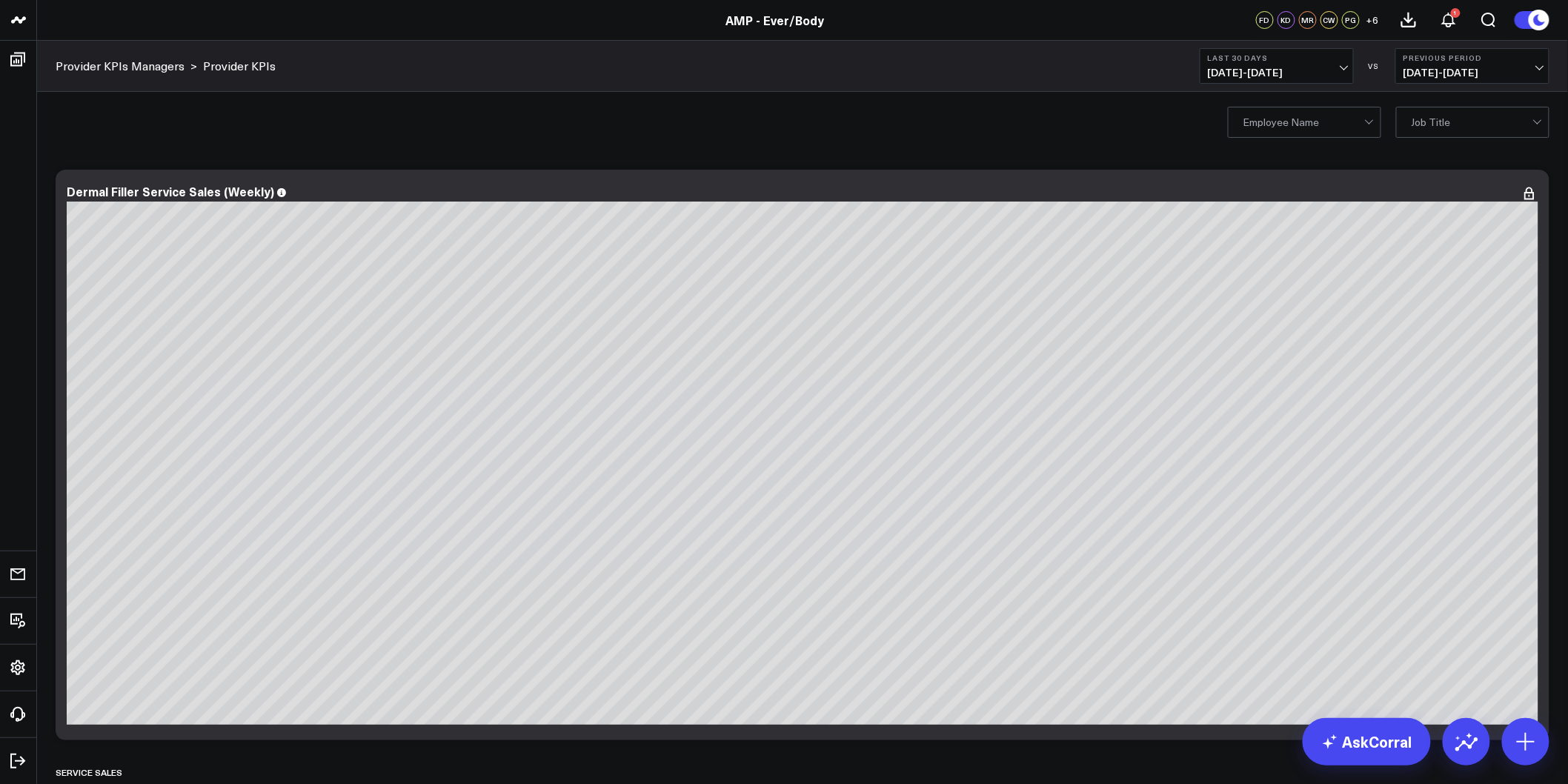
click at [1523, 24] on button at bounding box center [1531, 19] width 35 height 19
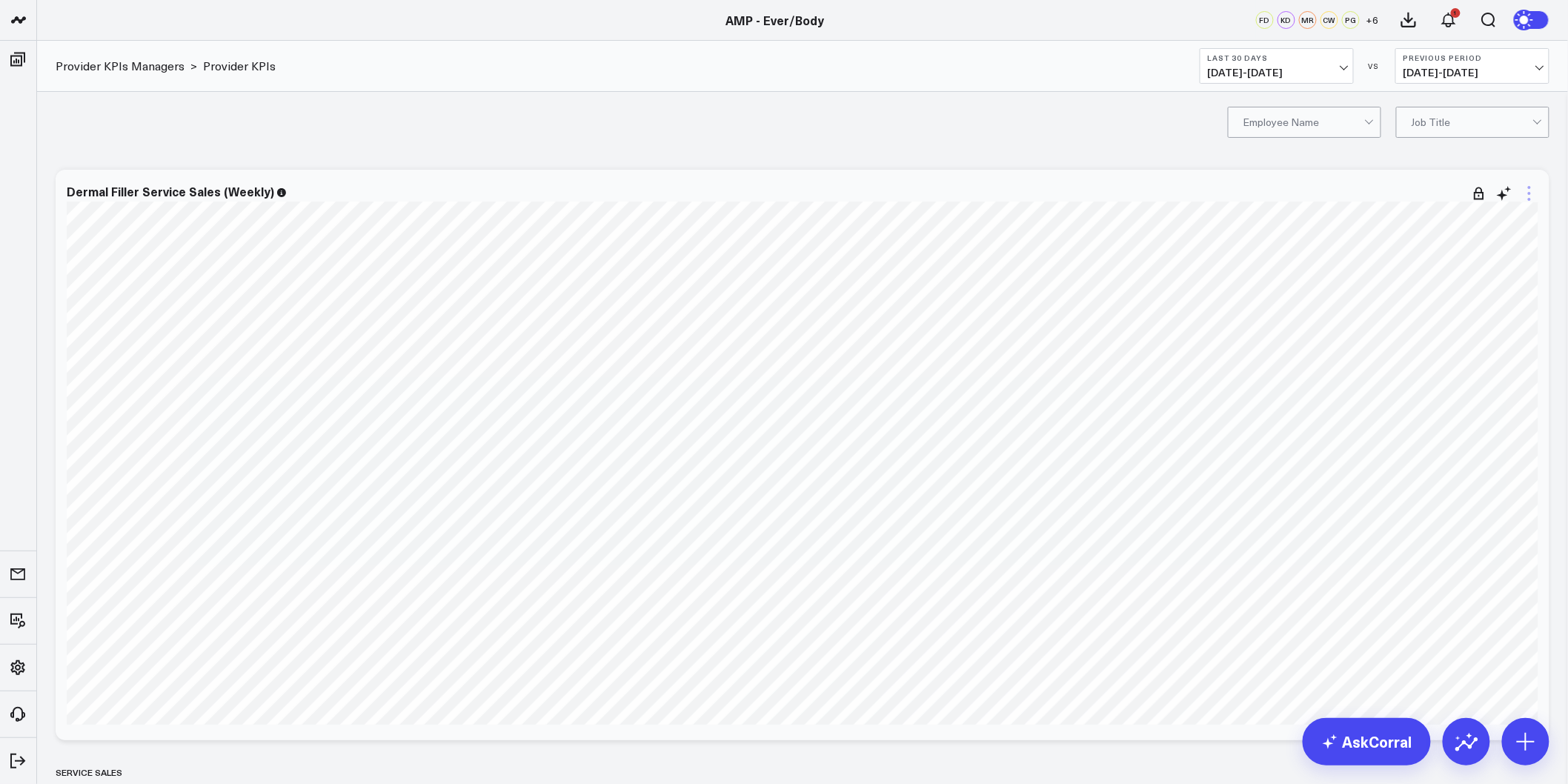
click at [1526, 191] on icon at bounding box center [1529, 193] width 18 height 18
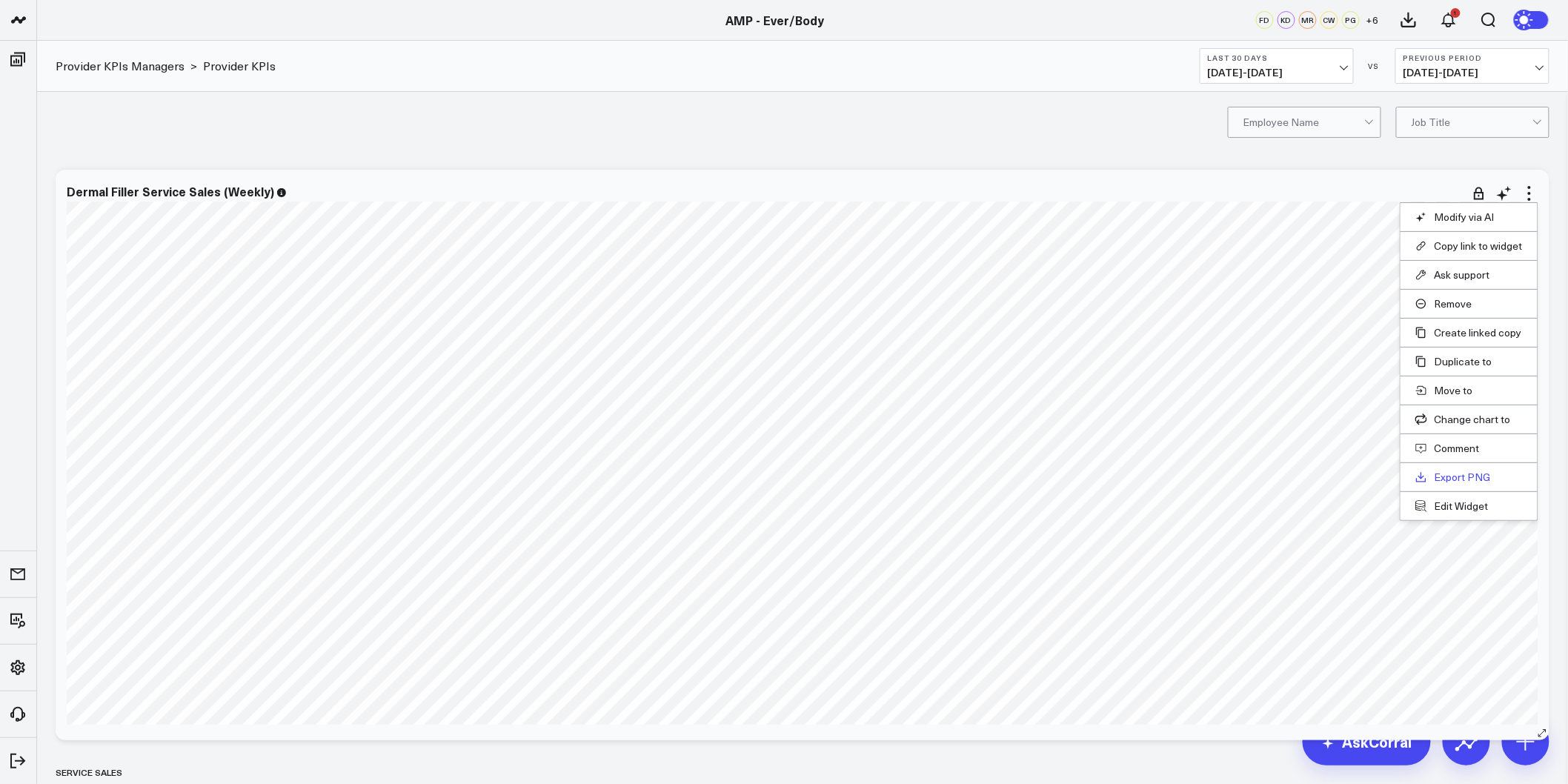
click at [1455, 471] on link "Export PNG" at bounding box center [1468, 477] width 107 height 13
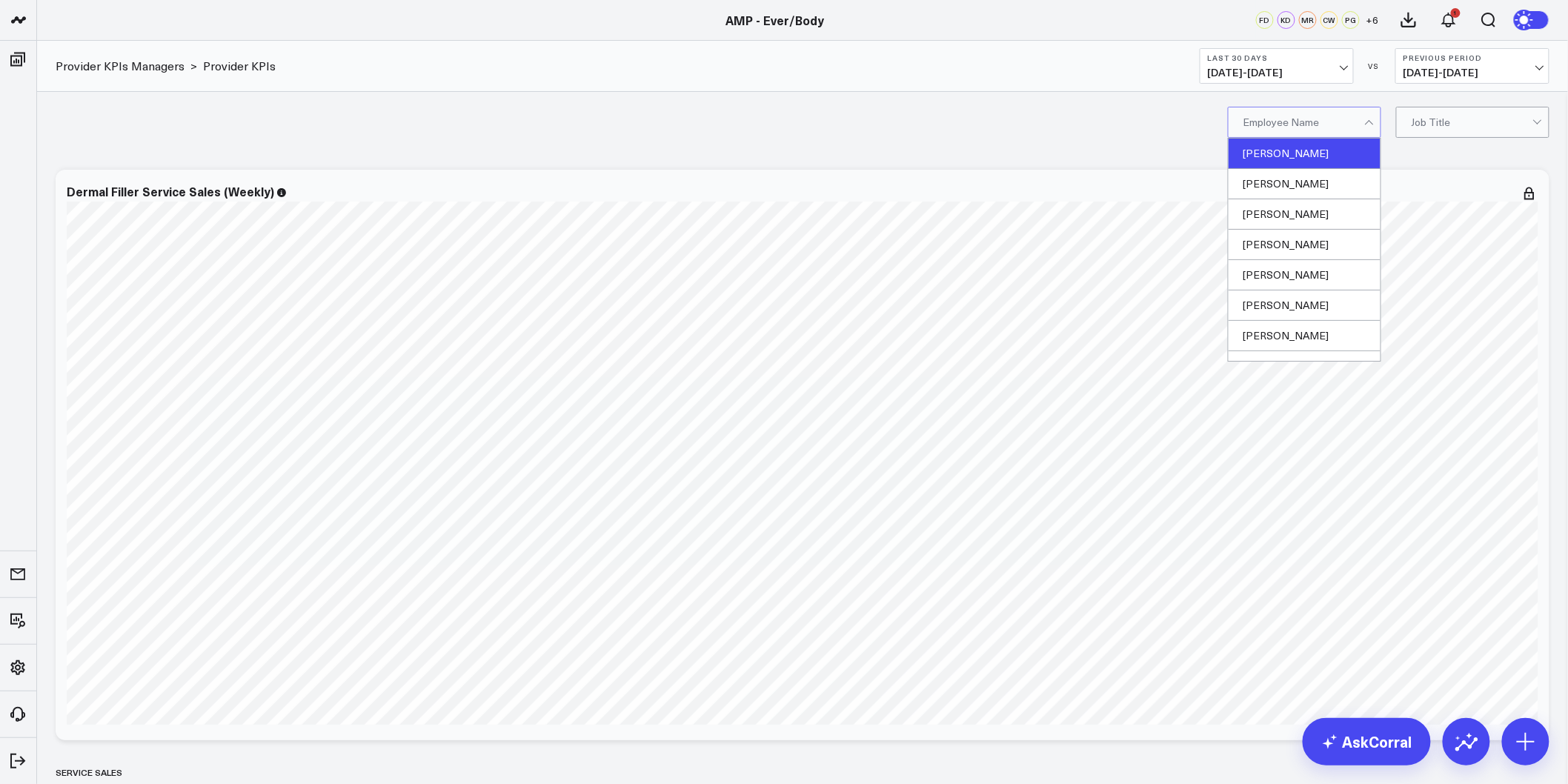
click at [1301, 156] on div "[PERSON_NAME]" at bounding box center [1304, 154] width 152 height 30
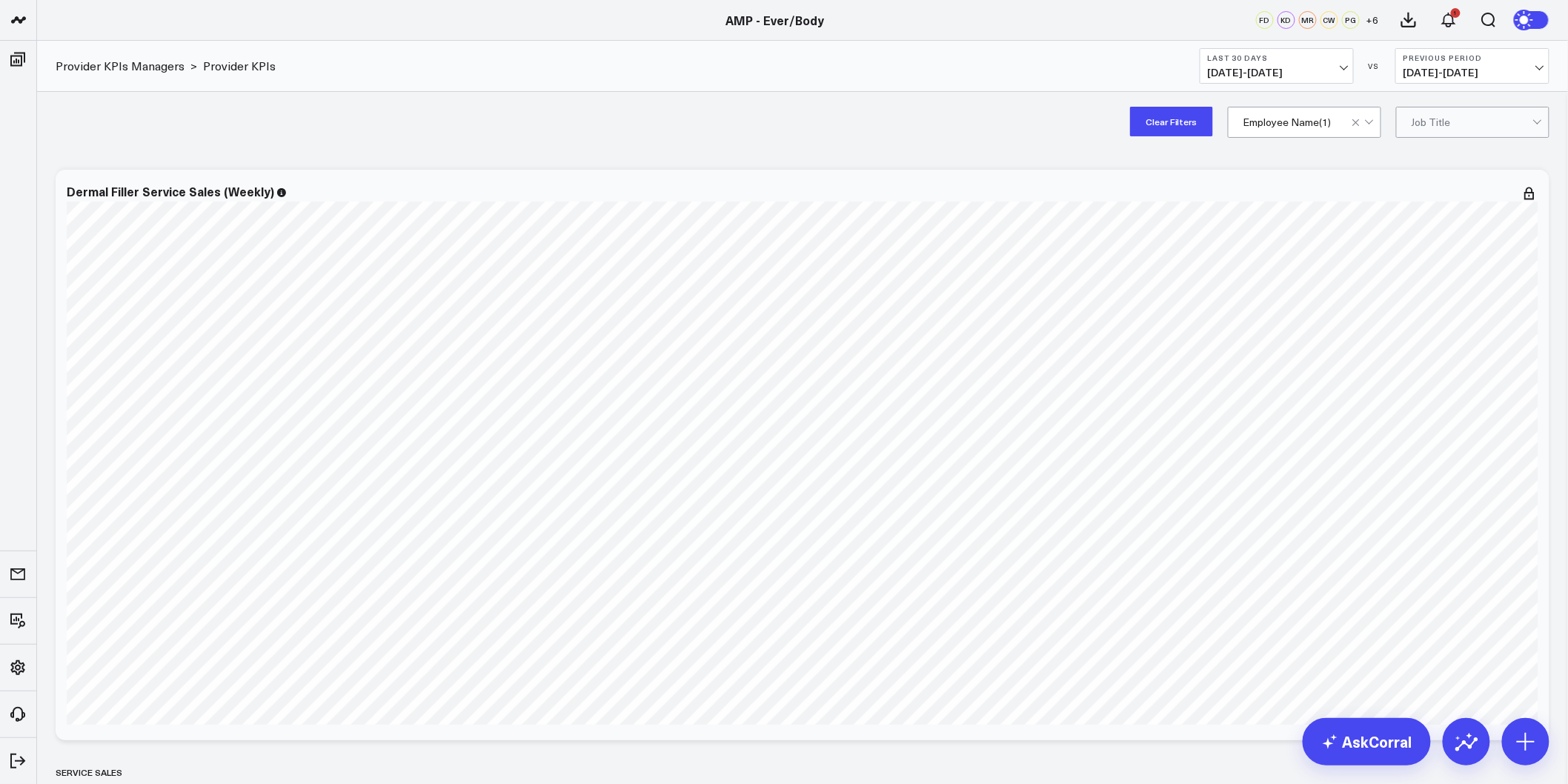
click at [789, 147] on div "Clear Filters option [PERSON_NAME], selected. Employee Name ( 1 ) Job Title" at bounding box center [803, 121] width 1531 height 59
drag, startPoint x: 1186, startPoint y: 452, endPoint x: 1147, endPoint y: 158, distance: 296.6
click at [1172, 126] on button "Clear Filters" at bounding box center [1171, 121] width 83 height 29
click at [1531, 196] on icon at bounding box center [1529, 193] width 18 height 18
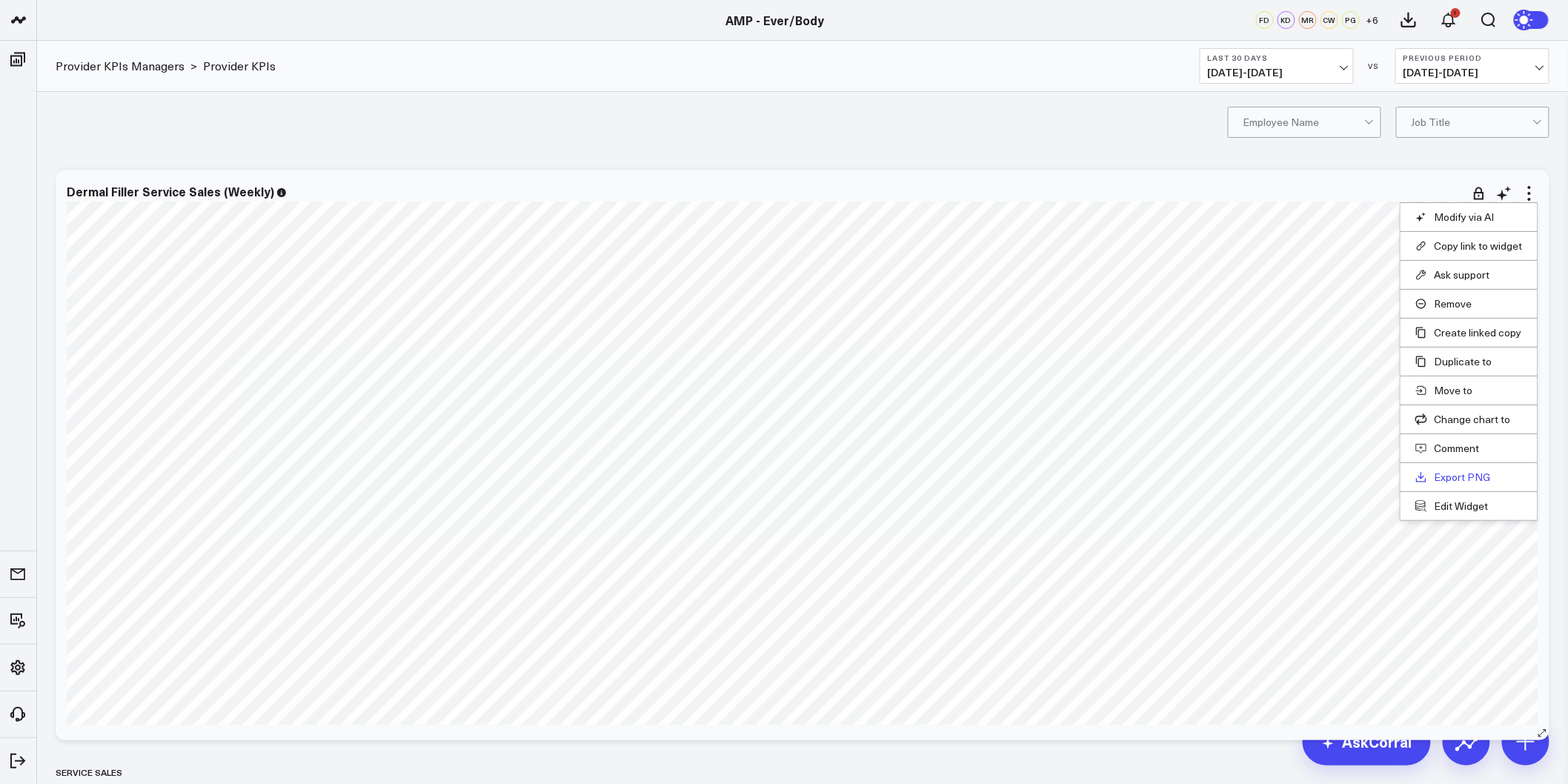
click at [1457, 479] on link "Export PNG" at bounding box center [1468, 477] width 107 height 13
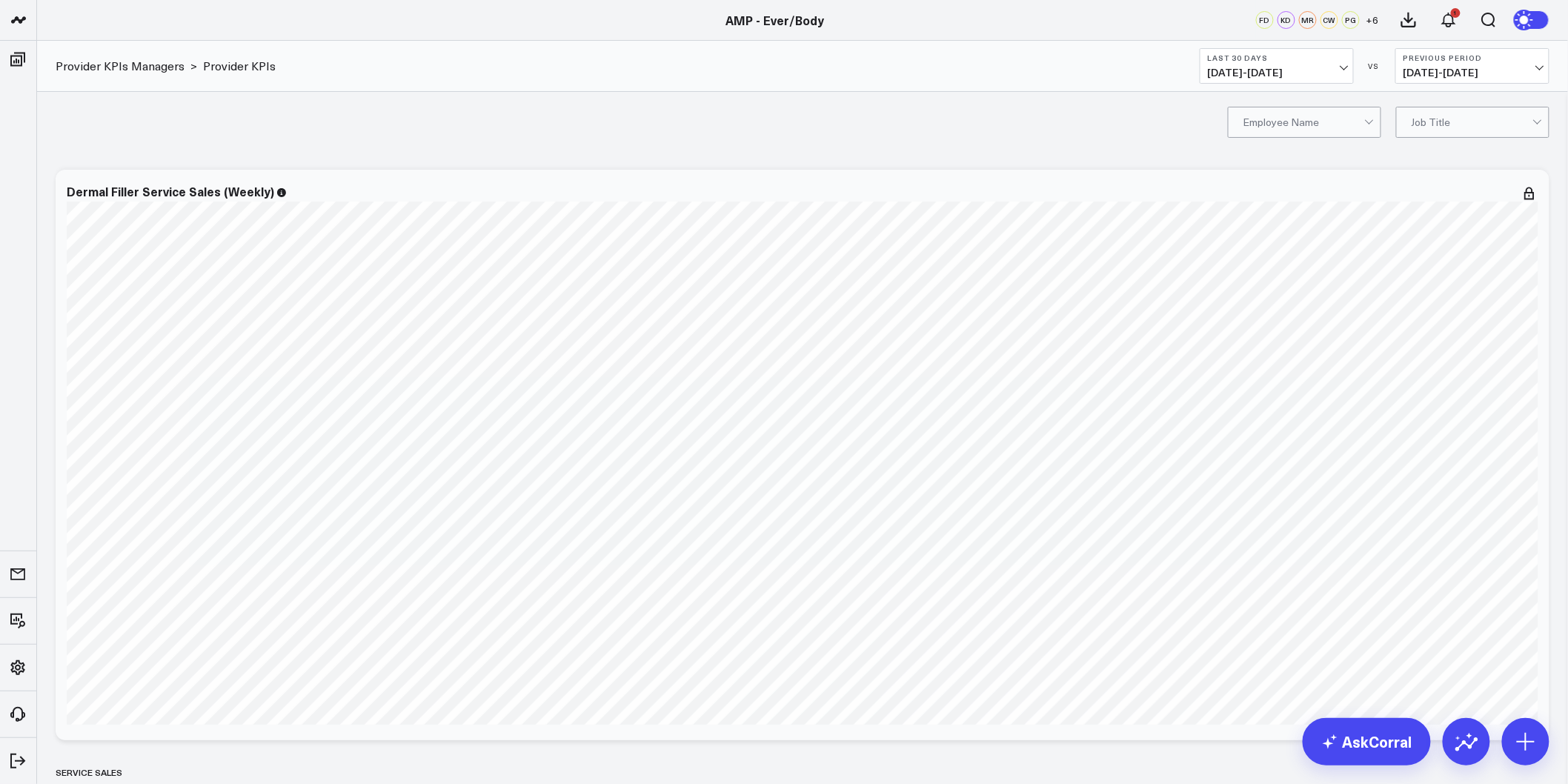
click at [927, 131] on div "option Agnes Wong, selected. Employee Name Job Title" at bounding box center [803, 121] width 1531 height 59
click at [1091, 120] on div "option Agnes Wong, selected. Employee Name Job Title" at bounding box center [803, 121] width 1531 height 59
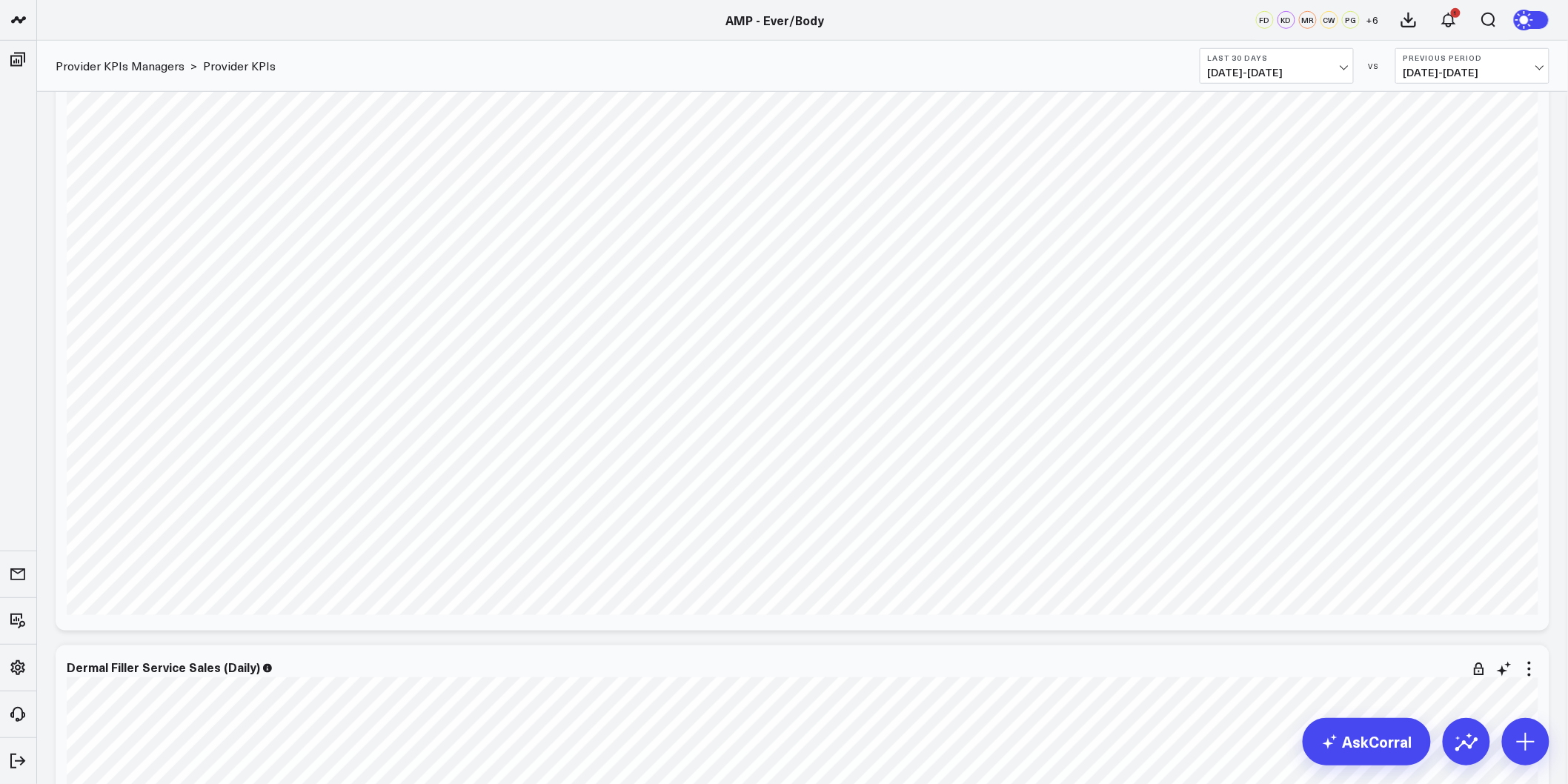
scroll to position [2634, 0]
click at [1529, 271] on icon at bounding box center [1529, 276] width 18 height 18
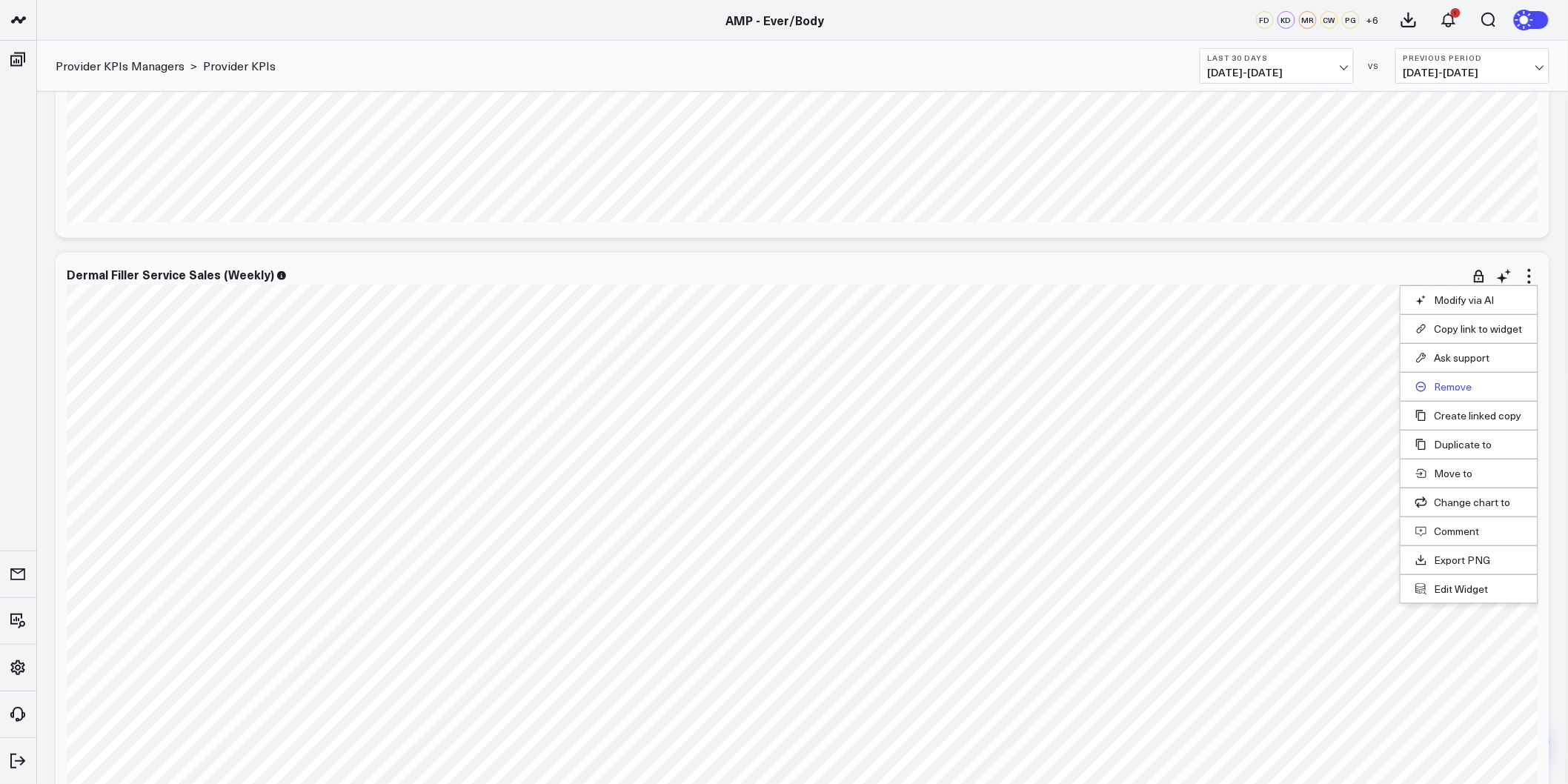
click at [1462, 387] on button "Remove" at bounding box center [1468, 387] width 107 height 13
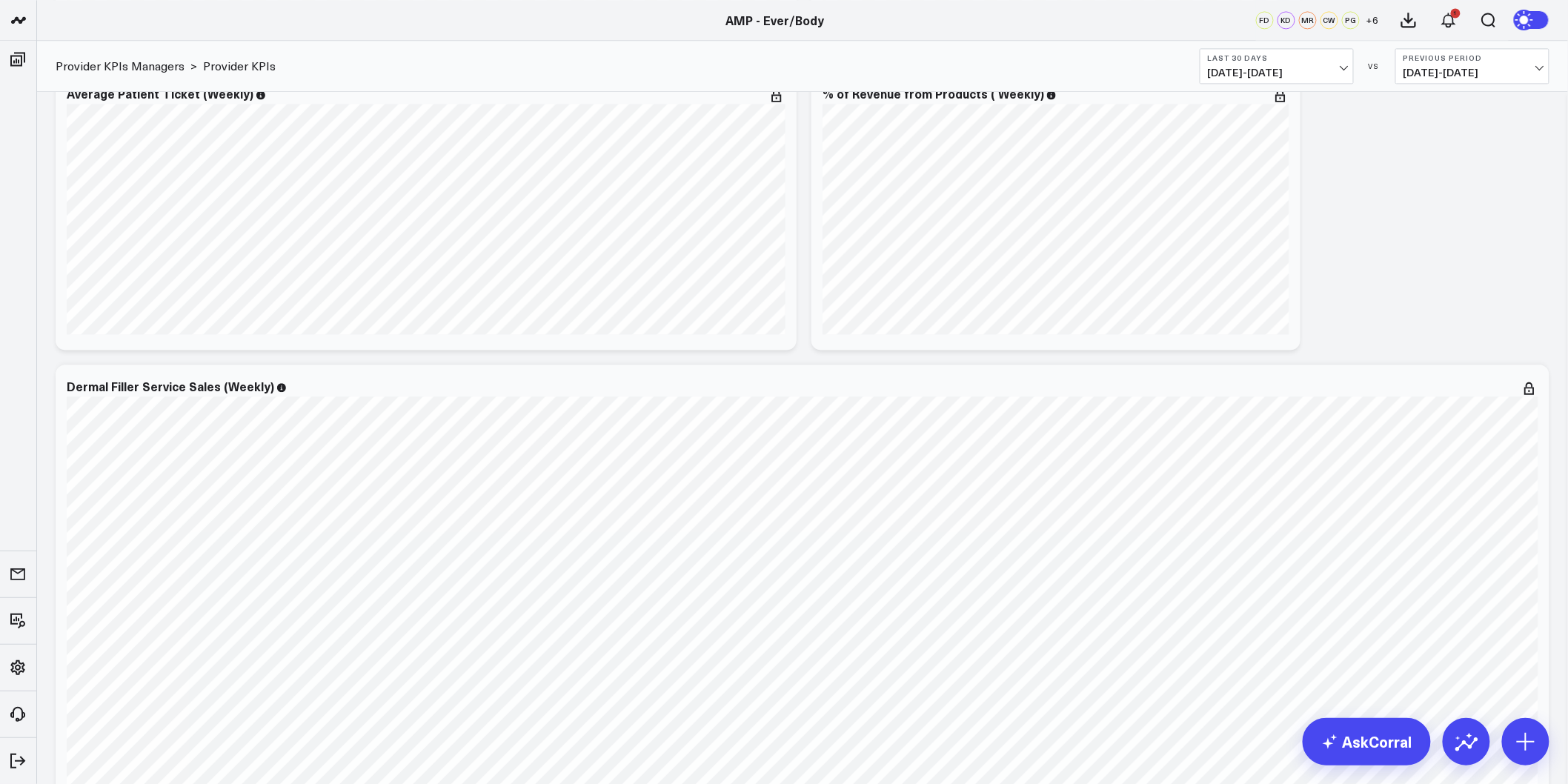
scroll to position [1564, 0]
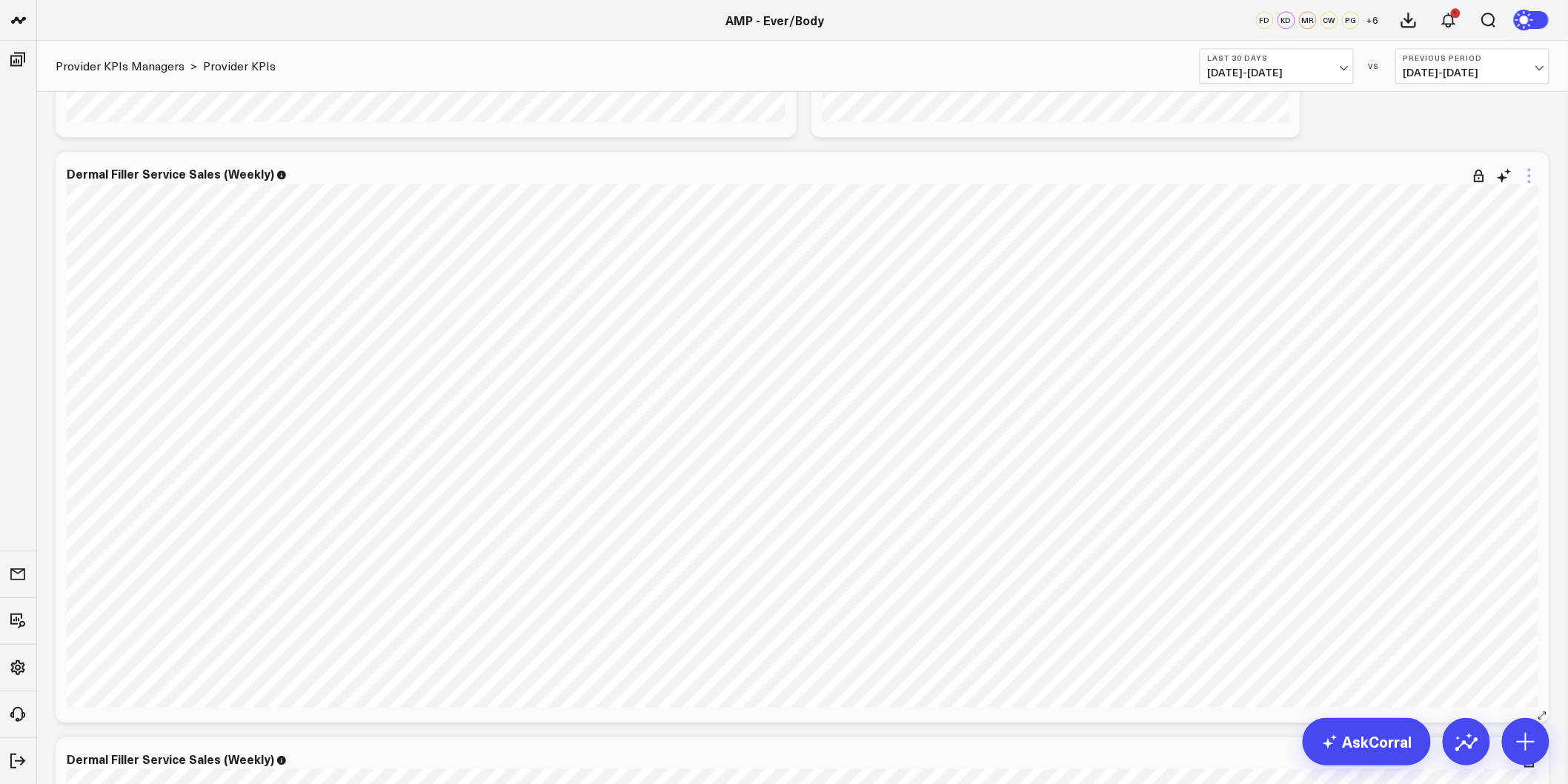
click at [1531, 173] on icon at bounding box center [1529, 175] width 18 height 18
click at [1465, 279] on button "Remove" at bounding box center [1468, 286] width 107 height 13
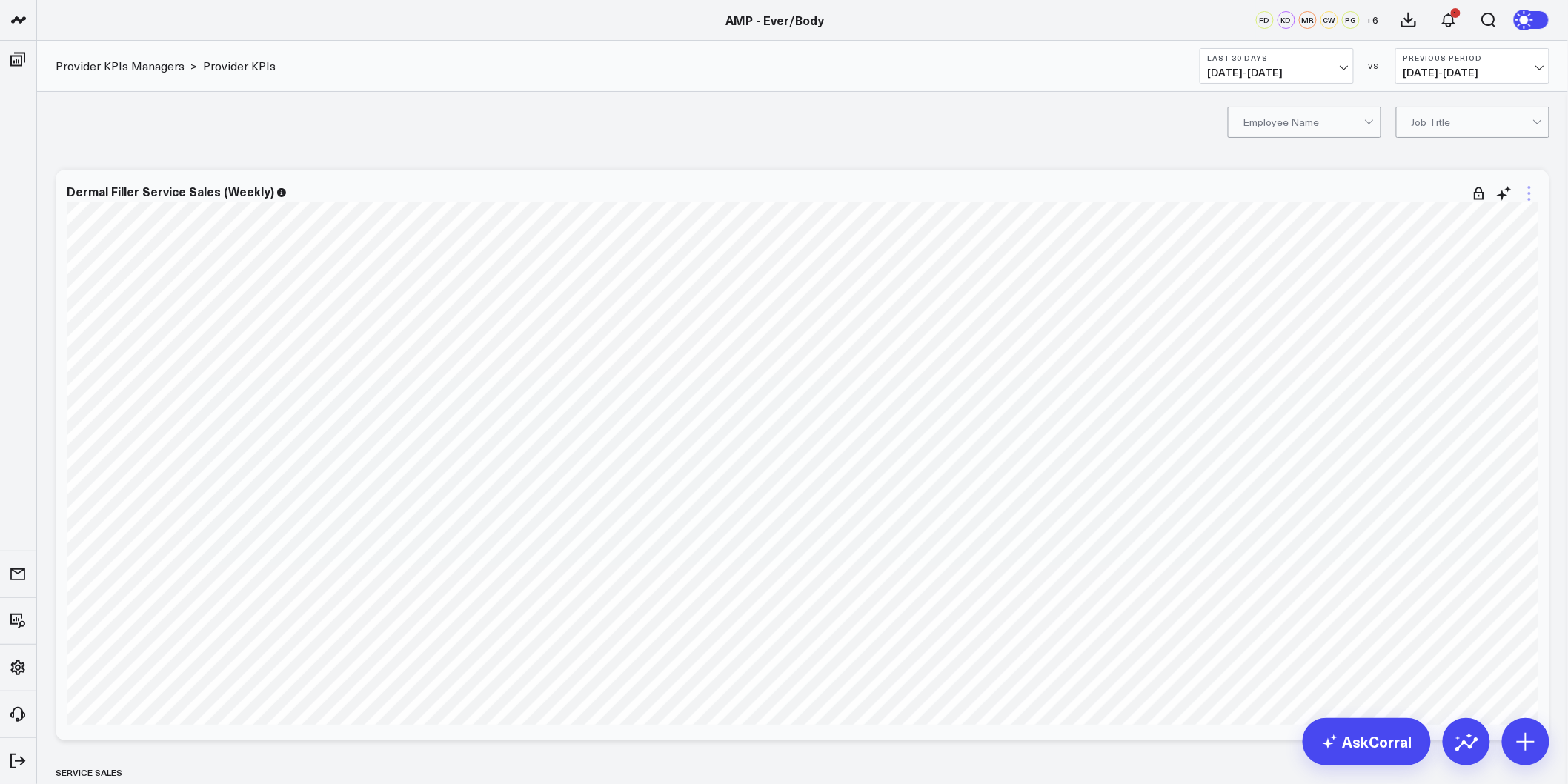
click at [1531, 194] on icon at bounding box center [1529, 193] width 18 height 18
click at [1527, 25] on icon at bounding box center [1526, 19] width 11 height 11
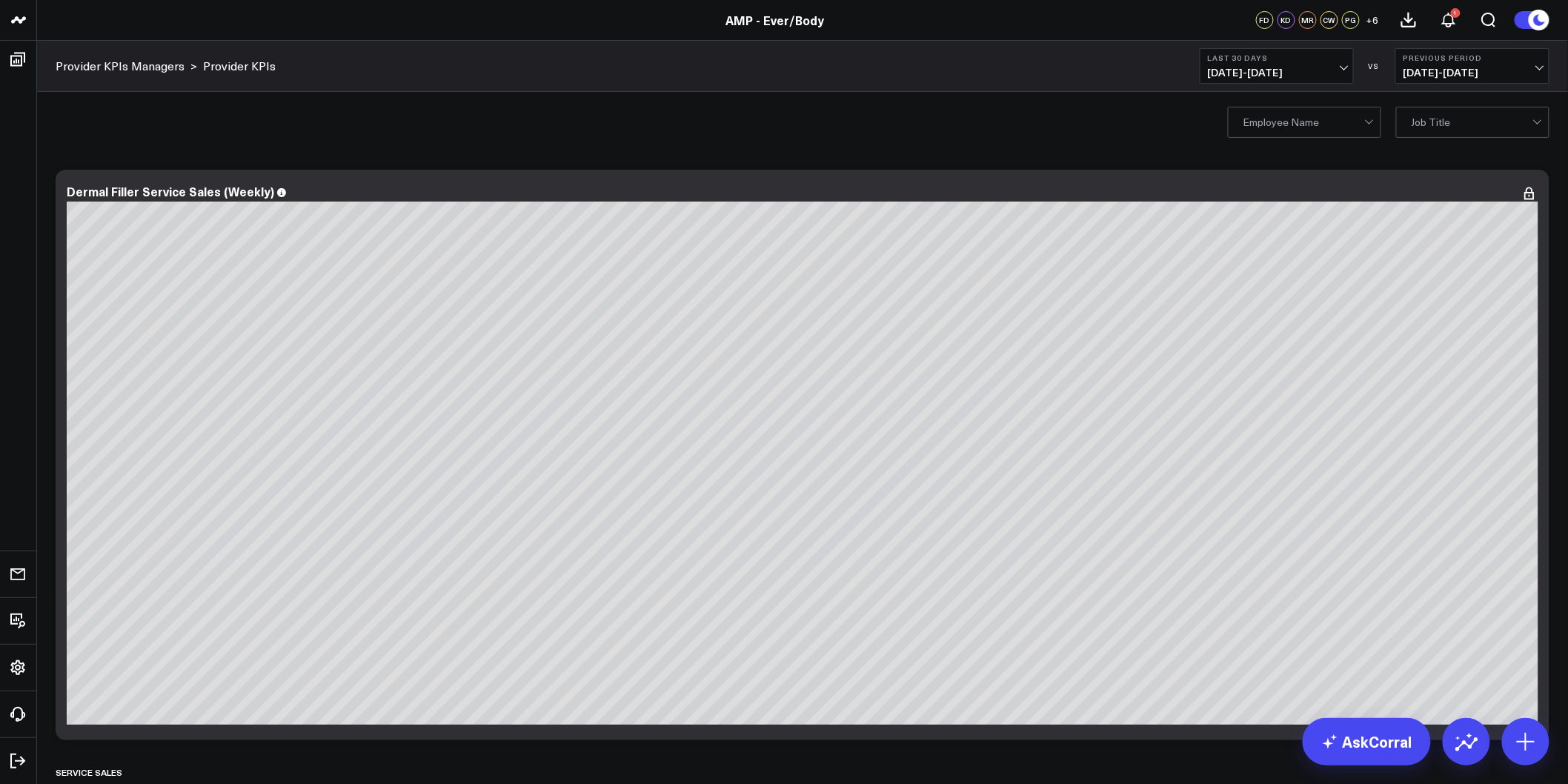
click at [1536, 16] on icon at bounding box center [1539, 19] width 11 height 11
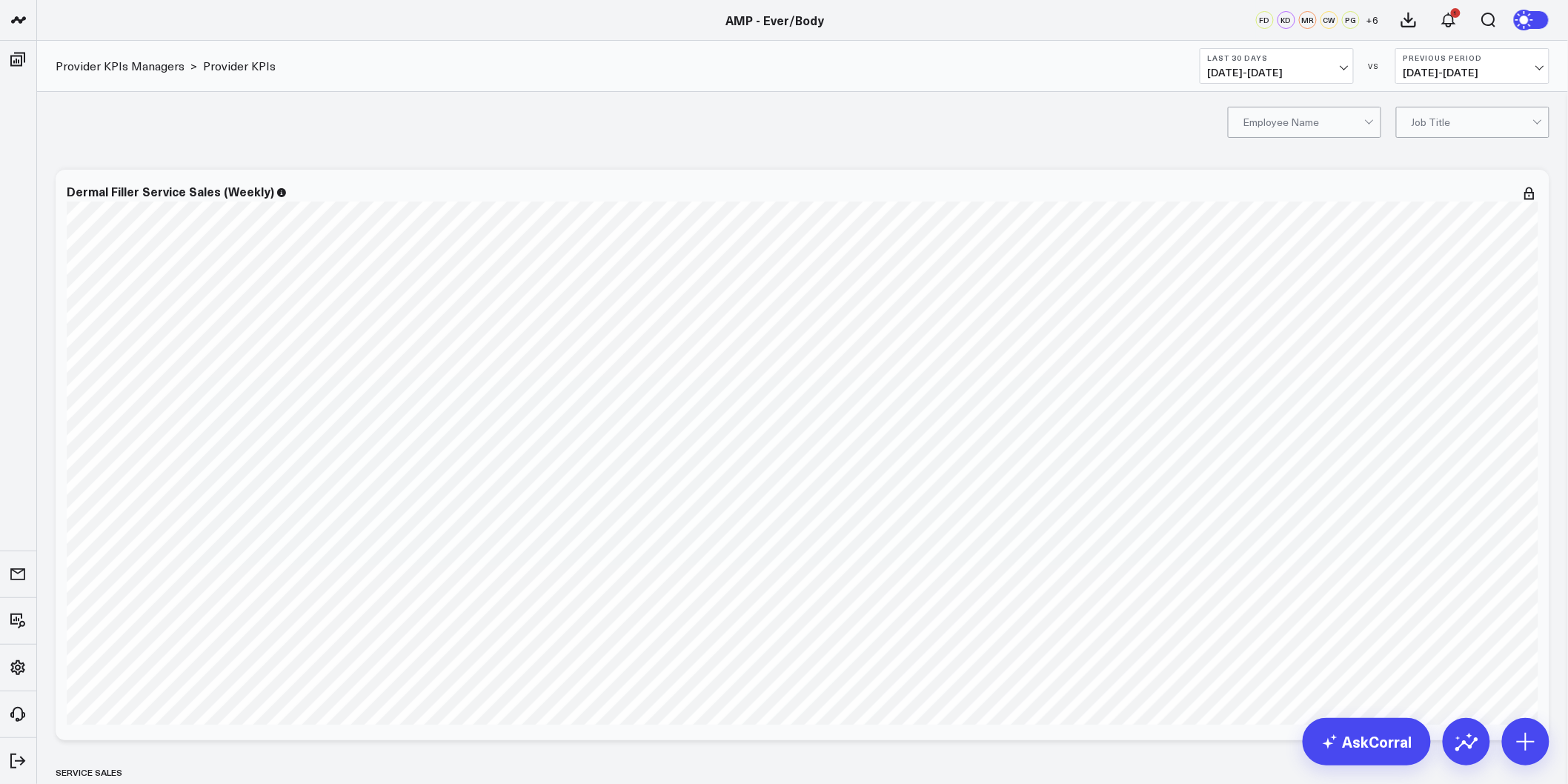
click at [1536, 16] on icon at bounding box center [1527, 20] width 27 height 27
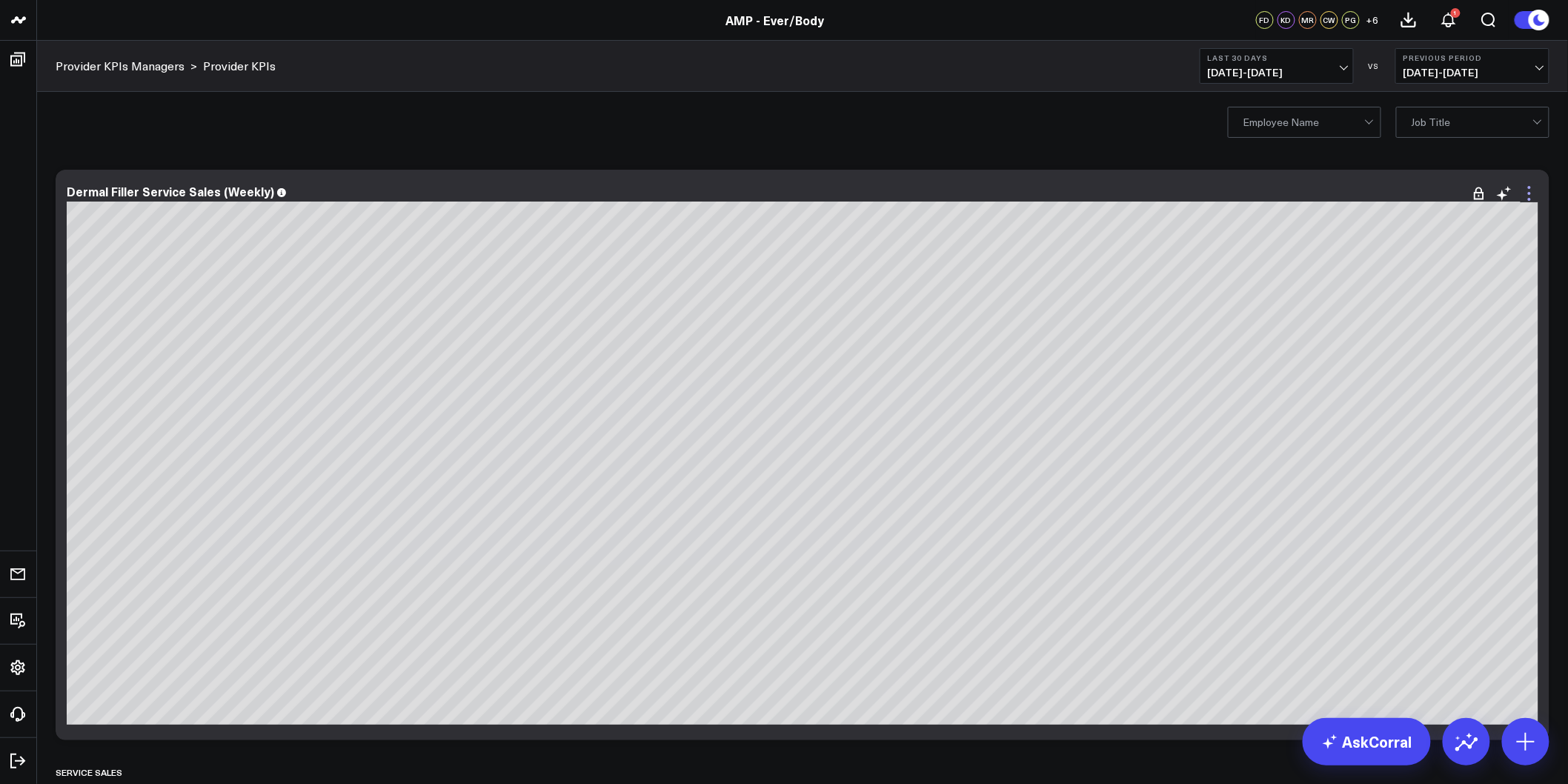
click at [1527, 194] on icon at bounding box center [1529, 193] width 18 height 18
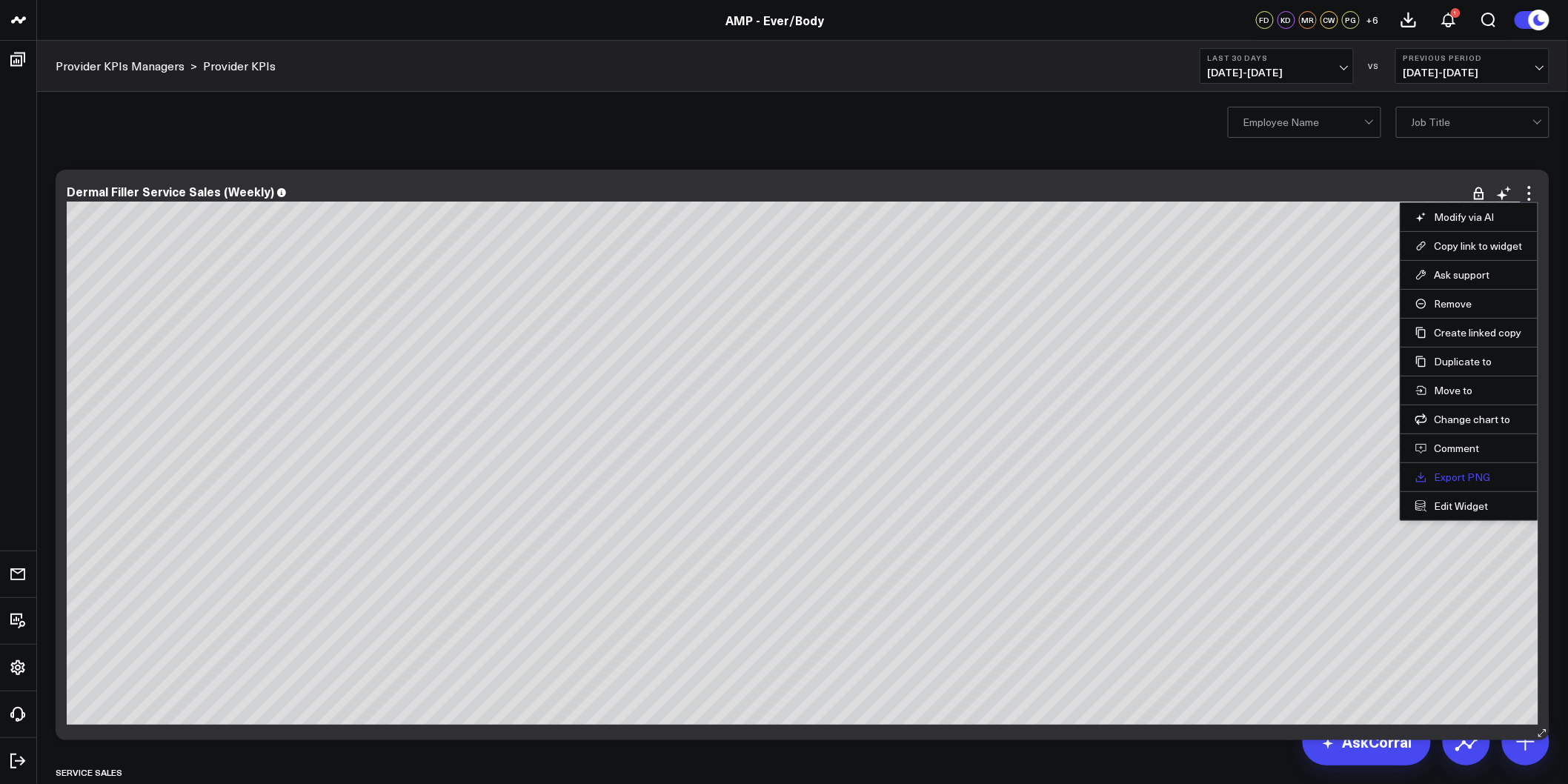
click at [1468, 474] on link "Export PNG" at bounding box center [1468, 477] width 107 height 13
